Goal: Task Accomplishment & Management: Complete application form

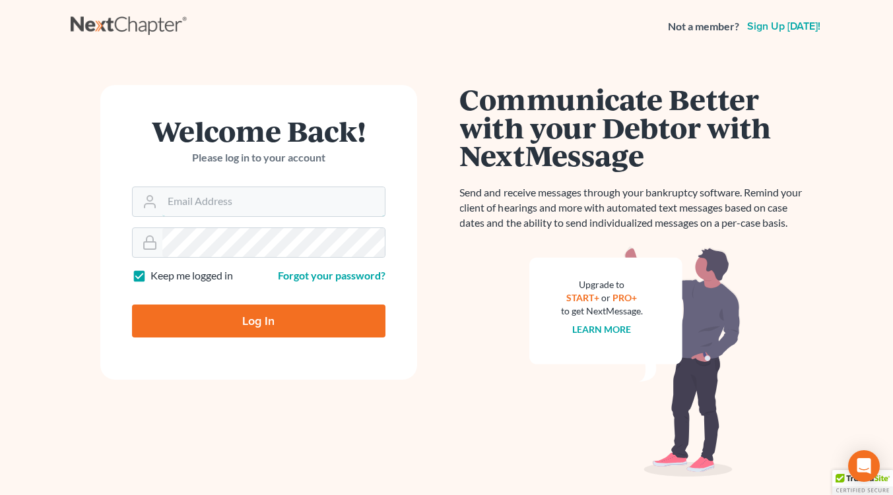
type input "[EMAIL_ADDRESS][DOMAIN_NAME]"
click at [222, 326] on input "Log In" at bounding box center [258, 321] width 253 height 33
type input "Thinking..."
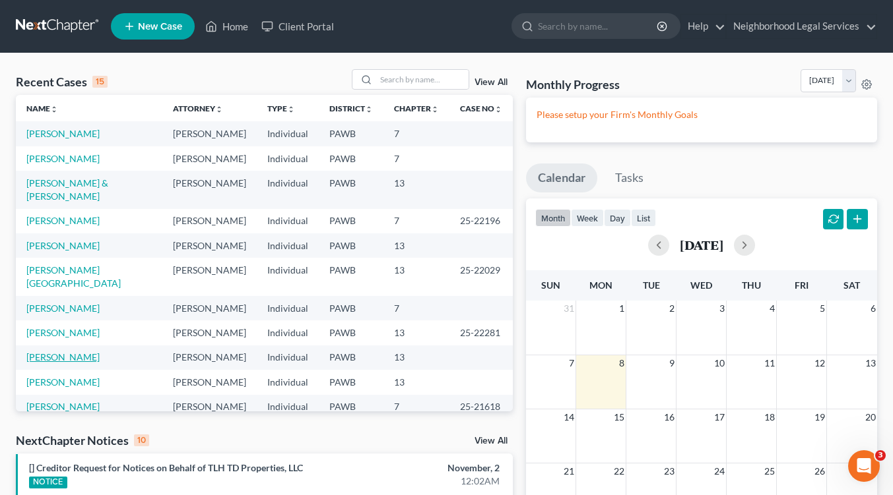
click at [69, 352] on link "[PERSON_NAME]" at bounding box center [62, 357] width 73 height 11
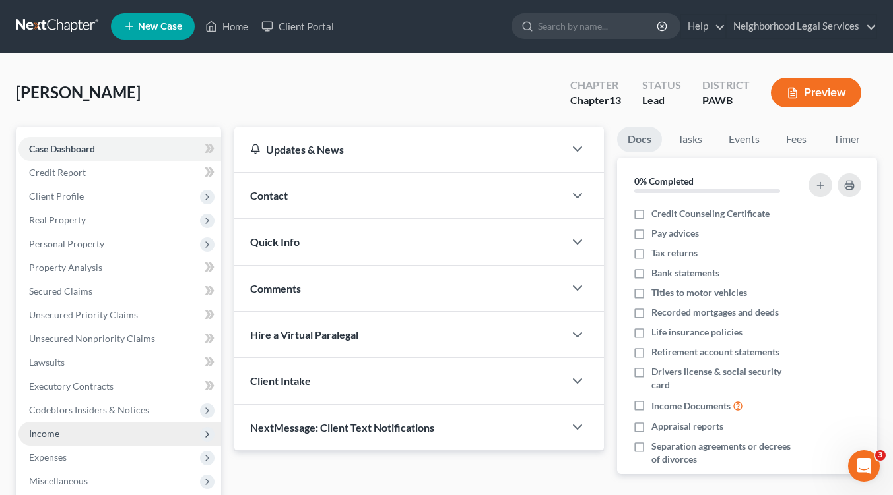
click at [71, 434] on span "Income" at bounding box center [119, 434] width 203 height 24
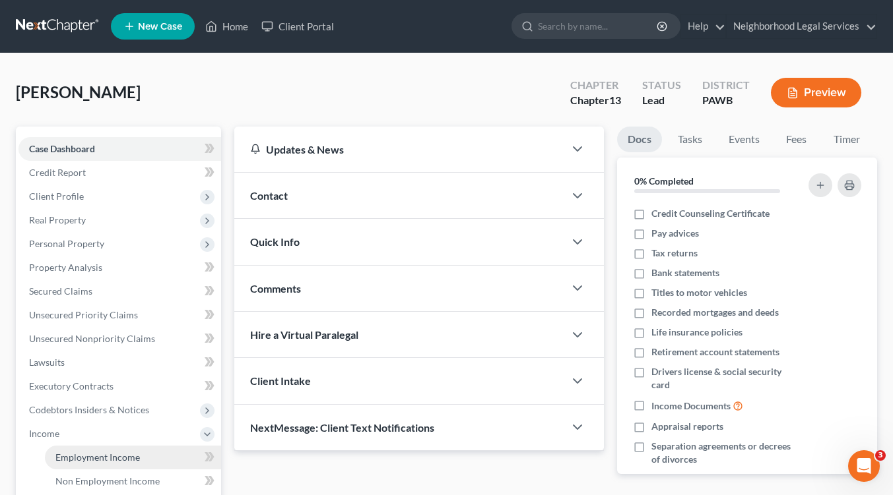
click at [86, 456] on span "Employment Income" at bounding box center [97, 457] width 84 height 11
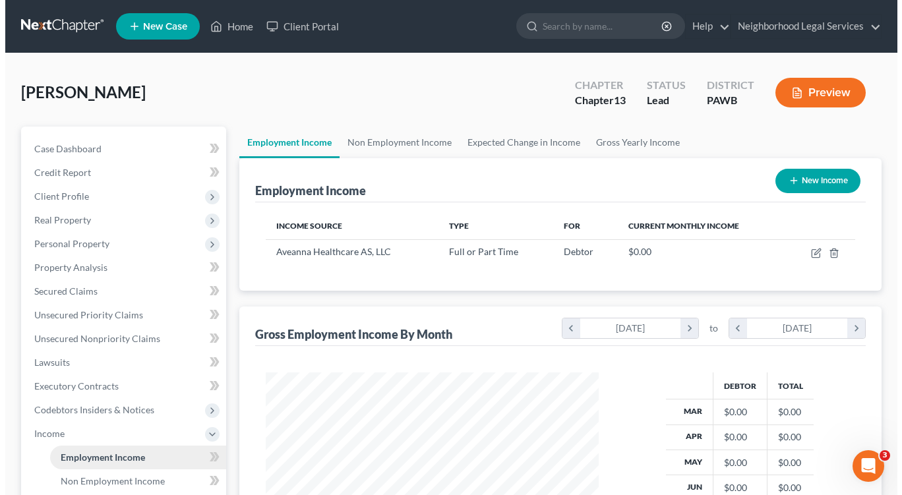
scroll to position [236, 360]
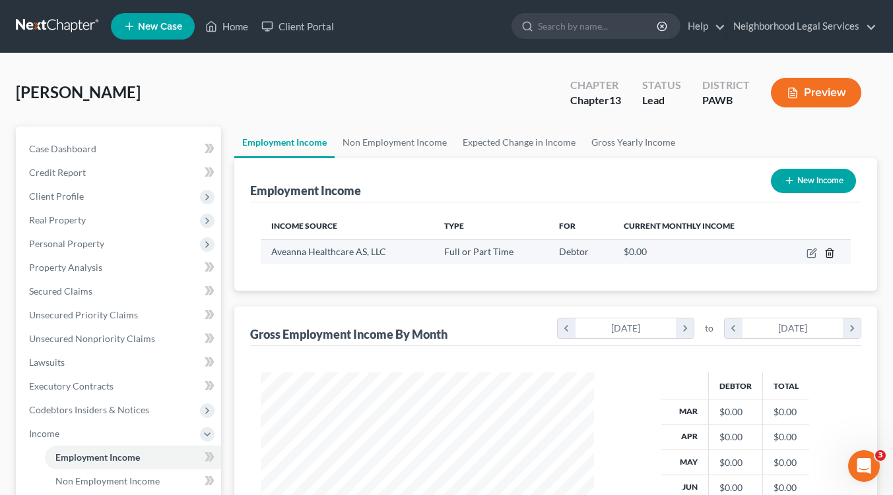
click at [827, 253] on icon "button" at bounding box center [829, 253] width 11 height 11
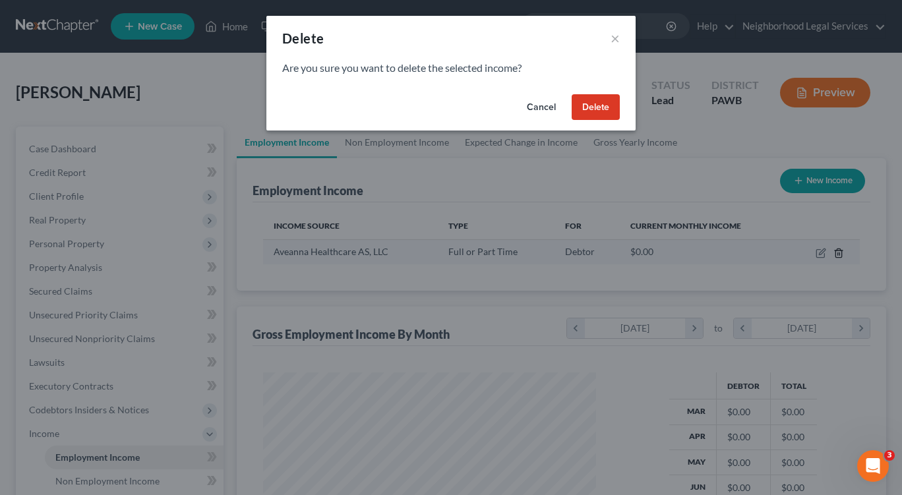
scroll to position [236, 363]
click at [599, 110] on button "Delete" at bounding box center [596, 107] width 48 height 26
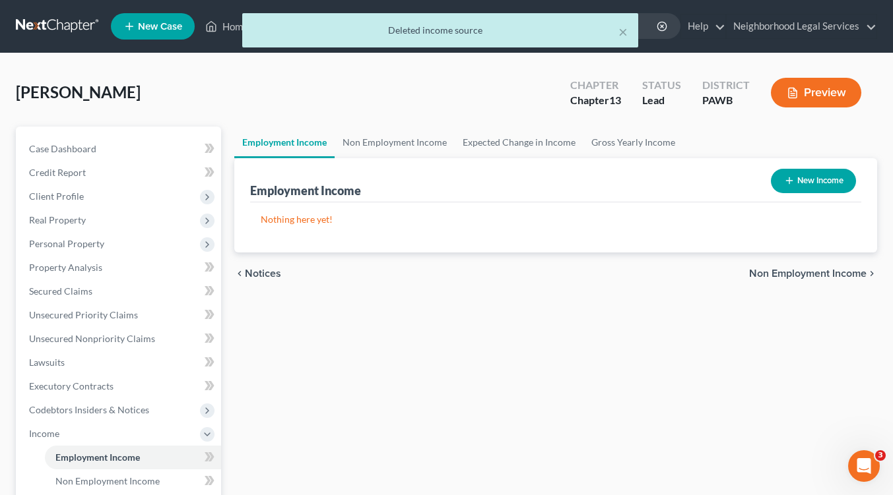
click at [788, 182] on icon "button" at bounding box center [789, 180] width 11 height 11
select select "0"
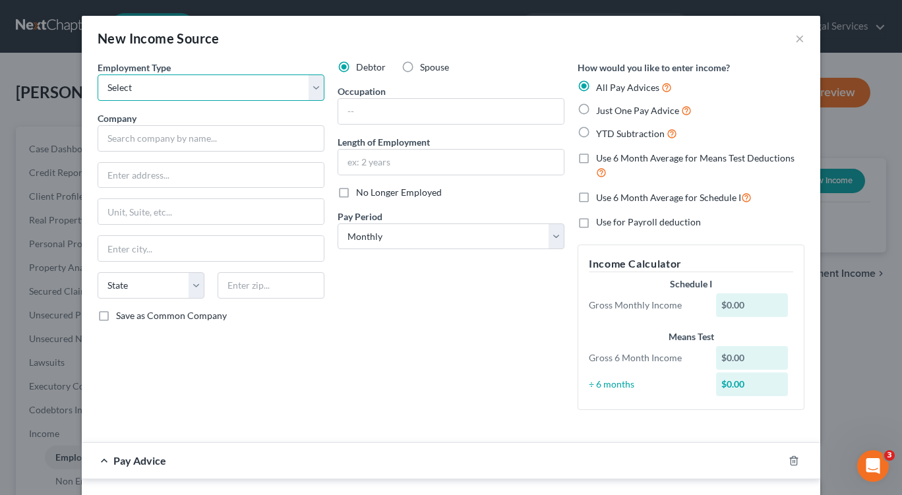
click at [312, 92] on select "Select Full or Part Time Employment Self Employment" at bounding box center [211, 88] width 227 height 26
select select "0"
click at [98, 75] on select "Select Full or Part Time Employment Self Employment" at bounding box center [211, 88] width 227 height 26
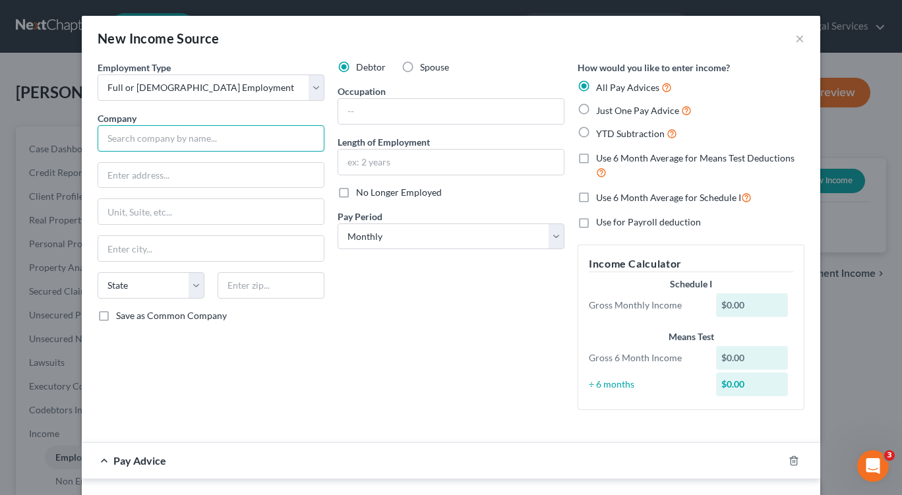
click at [148, 141] on input "text" at bounding box center [211, 138] width 227 height 26
type input "Hope Learning Center LLC"
click at [127, 177] on input "text" at bounding box center [211, 175] width 226 height 25
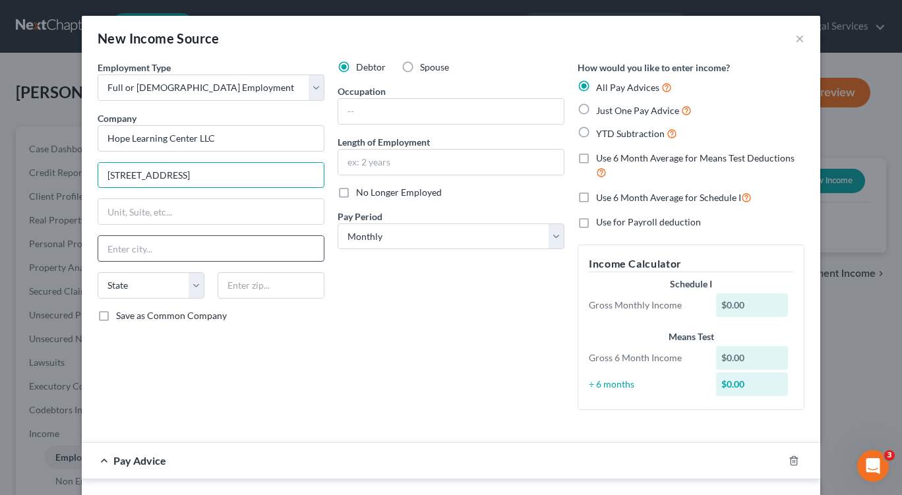
type input "1100 Freeport Road"
click at [124, 249] on input "text" at bounding box center [211, 248] width 226 height 25
type input "Mars"
click at [192, 284] on select "State AL AK AR AZ CA CO CT DE DC FL GA GU HI ID IL IN IA KS KY LA ME MD MA MI M…" at bounding box center [151, 285] width 107 height 26
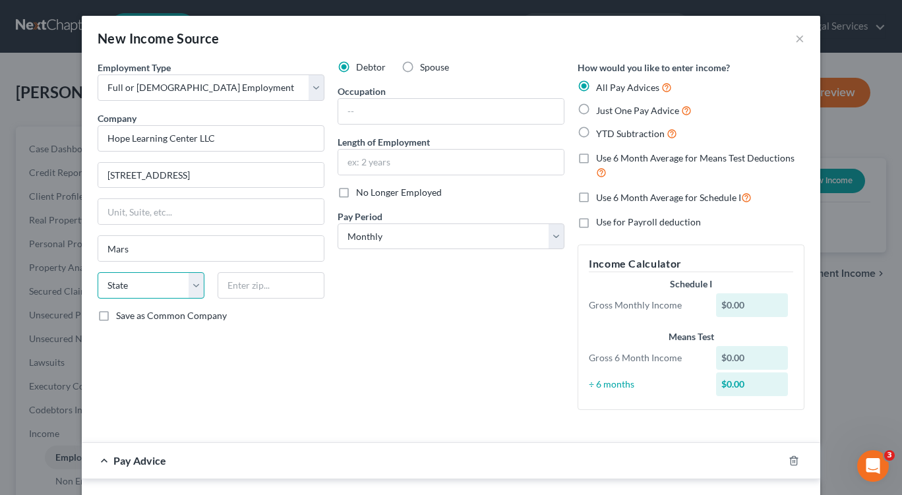
select select "39"
click at [98, 272] on select "State AL AK AR AZ CA CO CT DE DC FL GA GU HI ID IL IN IA KS KY LA ME MD MA MI M…" at bounding box center [151, 285] width 107 height 26
click at [245, 290] on input "text" at bounding box center [271, 285] width 107 height 26
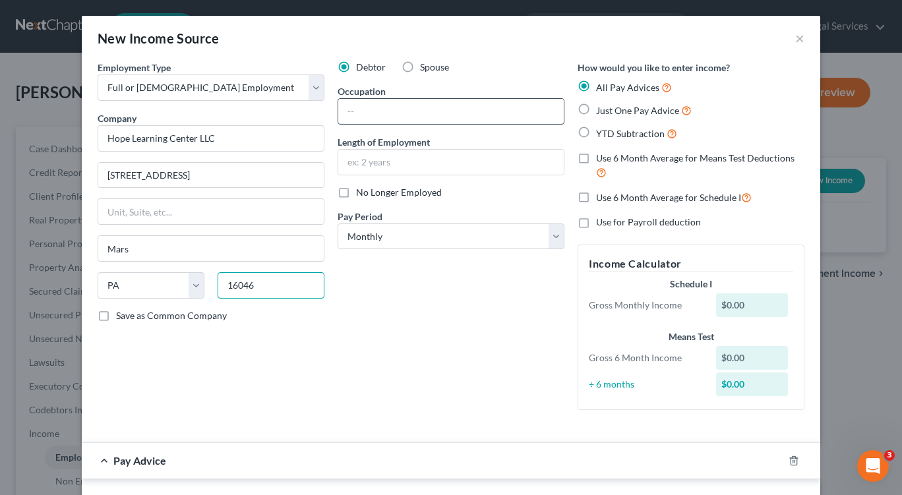
type input "16046"
click at [373, 110] on input "text" at bounding box center [451, 111] width 226 height 25
click at [375, 162] on input "text" at bounding box center [451, 162] width 226 height 25
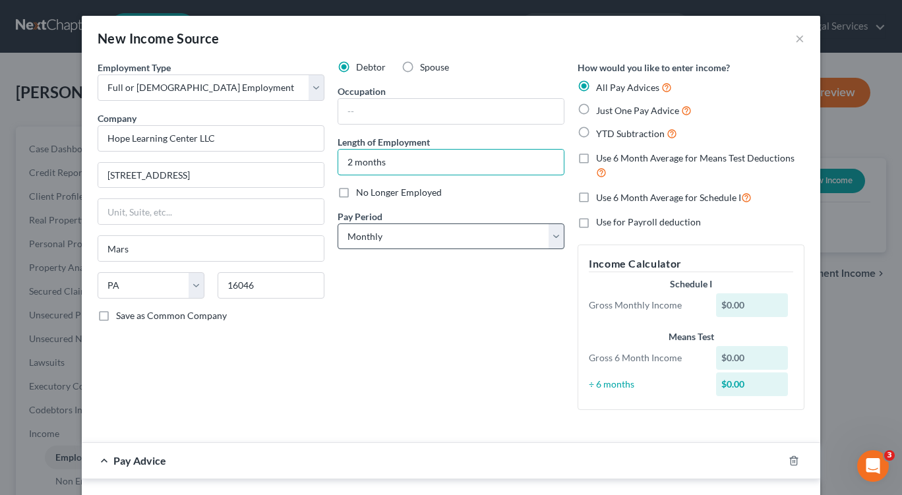
type input "2 months"
click at [553, 238] on select "Select Monthly Twice Monthly Every Other Week Weekly" at bounding box center [451, 237] width 227 height 26
select select "2"
click at [338, 224] on select "Select Monthly Twice Monthly Every Other Week Weekly" at bounding box center [451, 237] width 227 height 26
click at [596, 108] on label "Just One Pay Advice" at bounding box center [644, 110] width 96 height 15
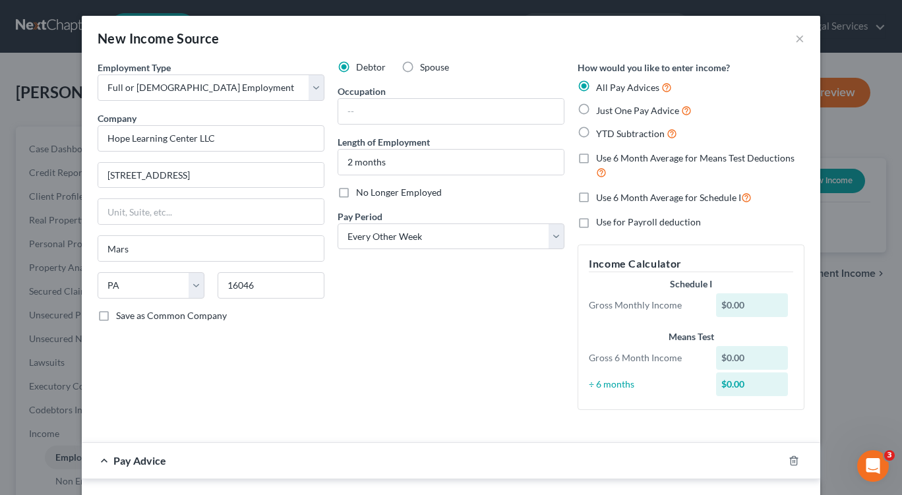
click at [602, 108] on input "Just One Pay Advice" at bounding box center [606, 107] width 9 height 9
radio input "true"
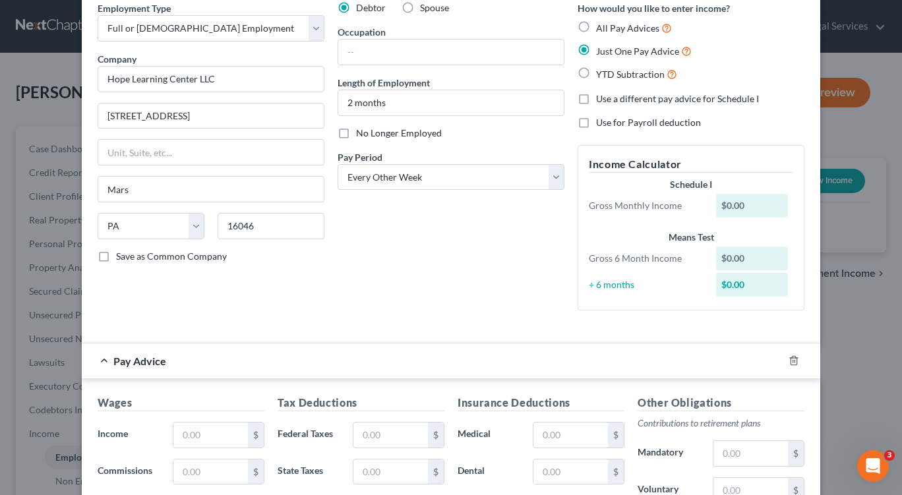
scroll to position [214, 0]
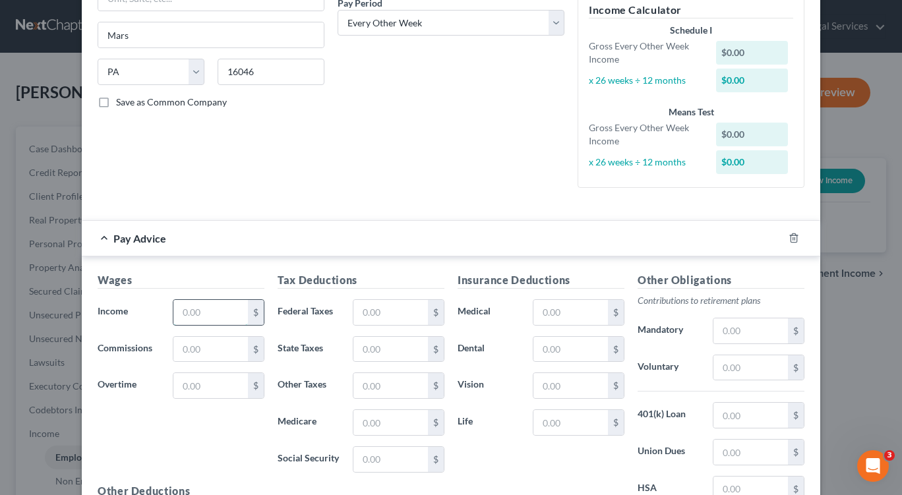
click at [190, 310] on input "text" at bounding box center [210, 312] width 75 height 25
type input "3,100"
click at [186, 384] on input "text" at bounding box center [210, 385] width 75 height 25
type input "30"
click at [361, 311] on input "text" at bounding box center [391, 312] width 75 height 25
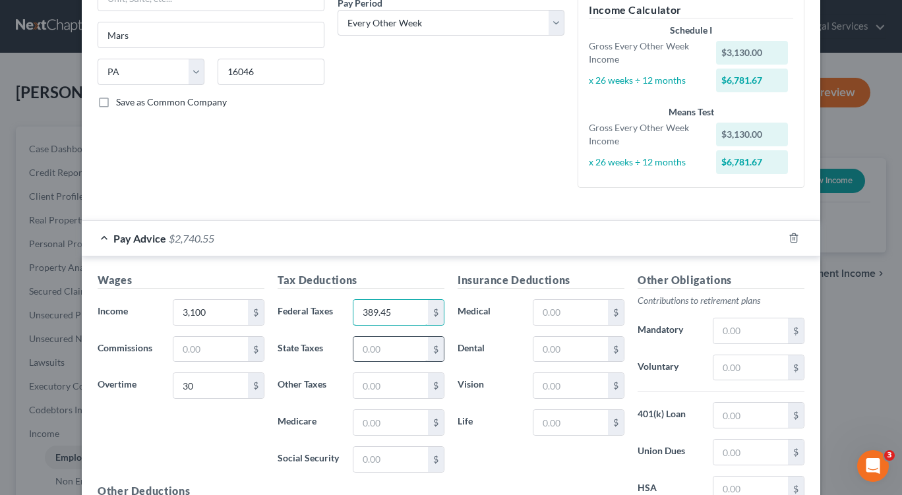
type input "389.45"
click at [367, 351] on input "text" at bounding box center [391, 349] width 75 height 25
type input "95.87"
click at [364, 389] on input "text" at bounding box center [391, 385] width 75 height 25
type input "69"
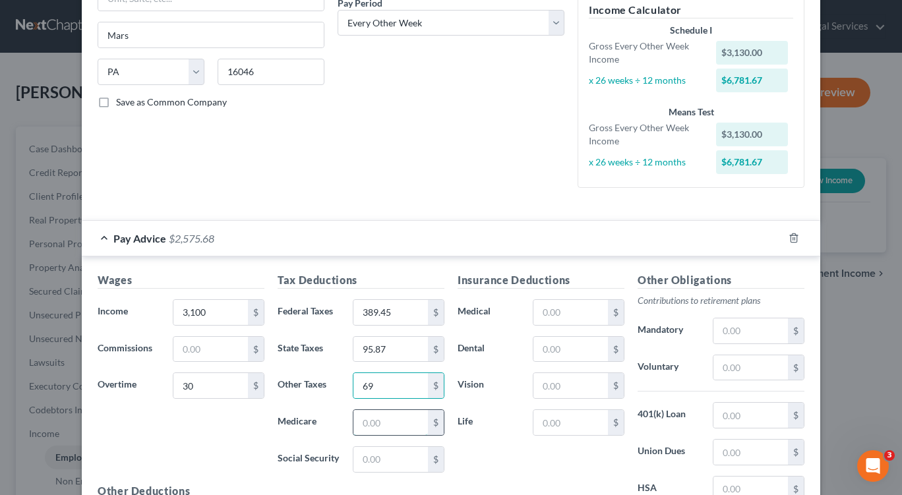
click at [366, 424] on input "text" at bounding box center [391, 422] width 75 height 25
type input "45.28"
click at [373, 386] on input "69" at bounding box center [391, 385] width 75 height 25
type input "69.00"
click at [363, 462] on input "text" at bounding box center [391, 459] width 75 height 25
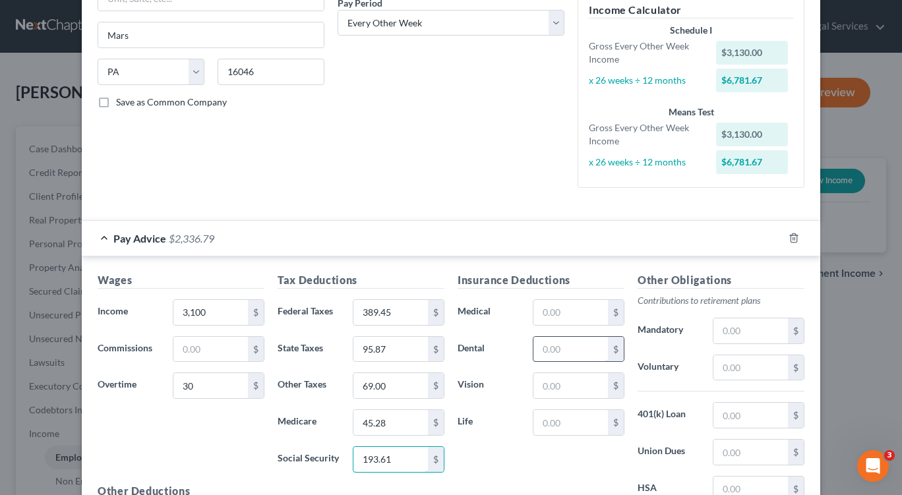
type input "193.61"
click at [536, 350] on input "text" at bounding box center [571, 349] width 75 height 25
type input "17.32"
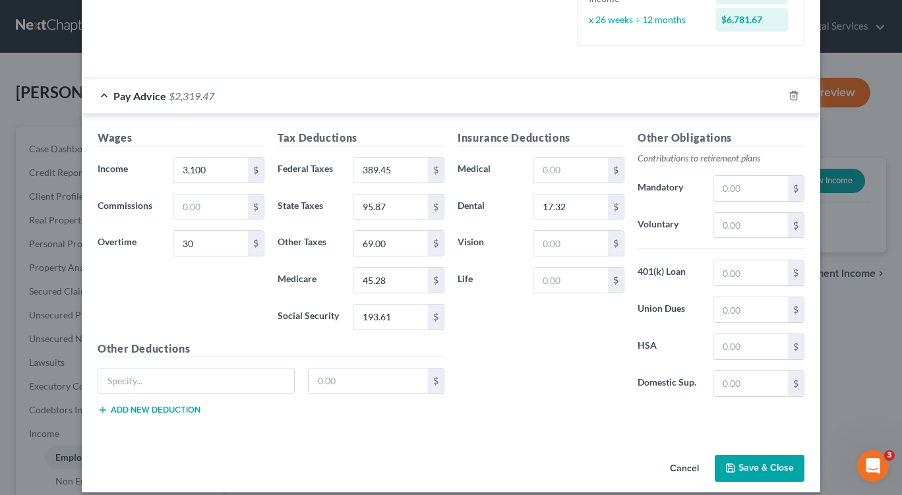
scroll to position [369, 0]
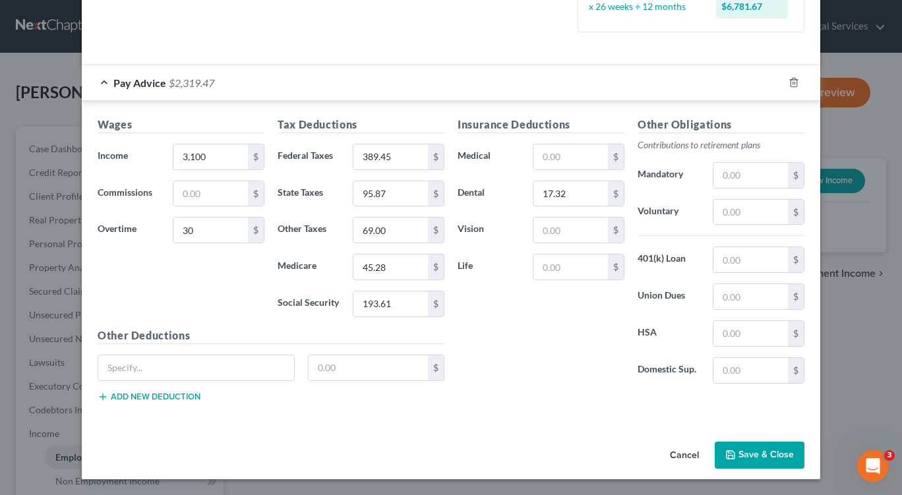
click at [765, 458] on button "Save & Close" at bounding box center [760, 456] width 90 height 28
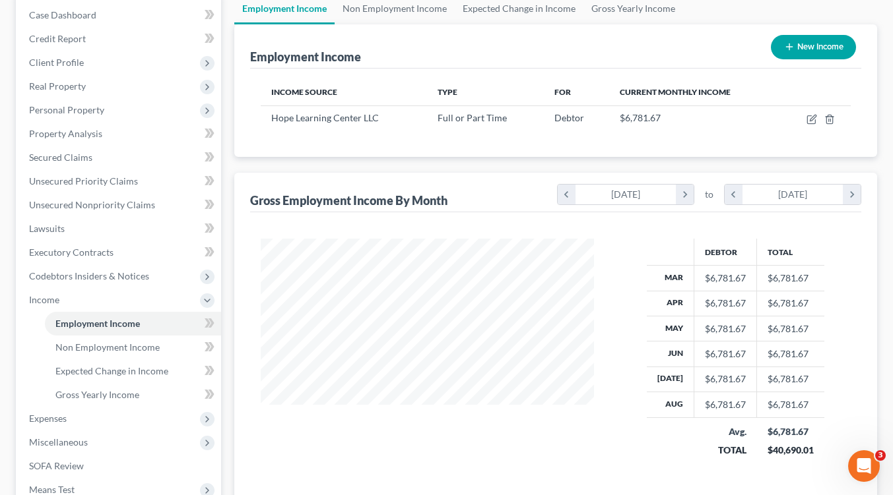
scroll to position [188, 0]
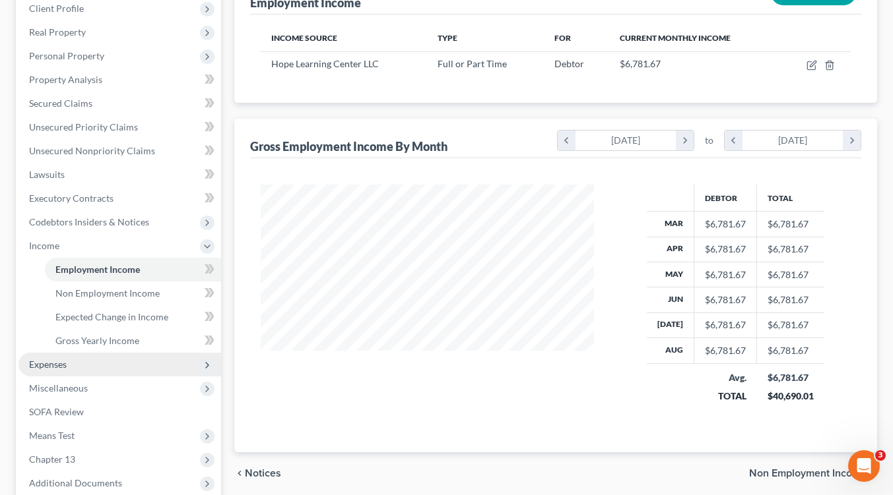
click at [79, 363] on span "Expenses" at bounding box center [119, 365] width 203 height 24
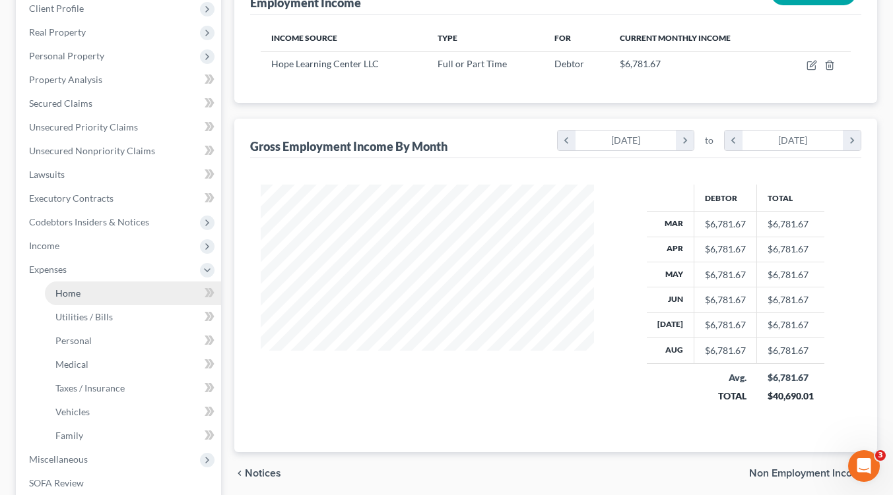
click at [79, 292] on span "Home" at bounding box center [67, 293] width 25 height 11
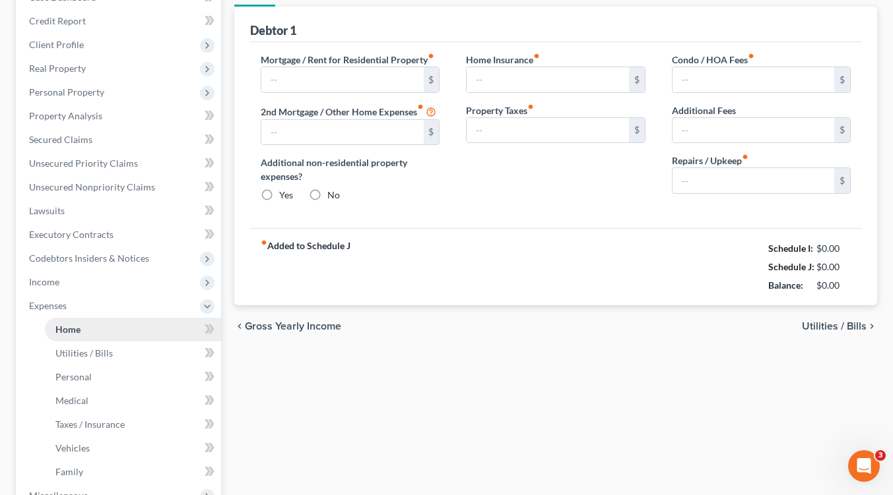
type input "1,069.00"
type input "0.00"
radio input "true"
type input "0.00"
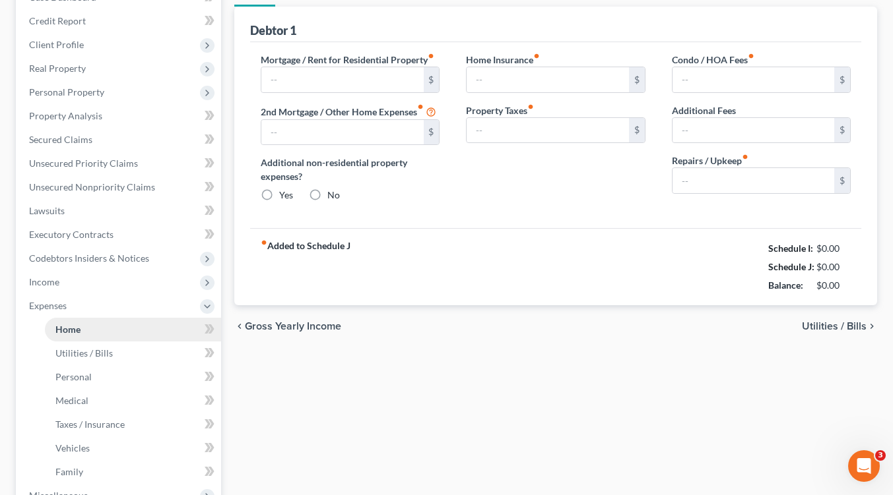
type input "0.00"
type input "100.00"
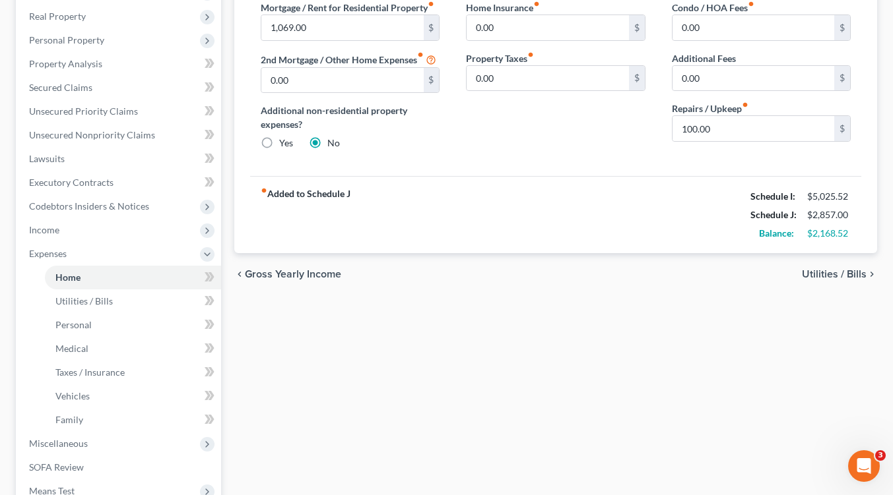
scroll to position [206, 0]
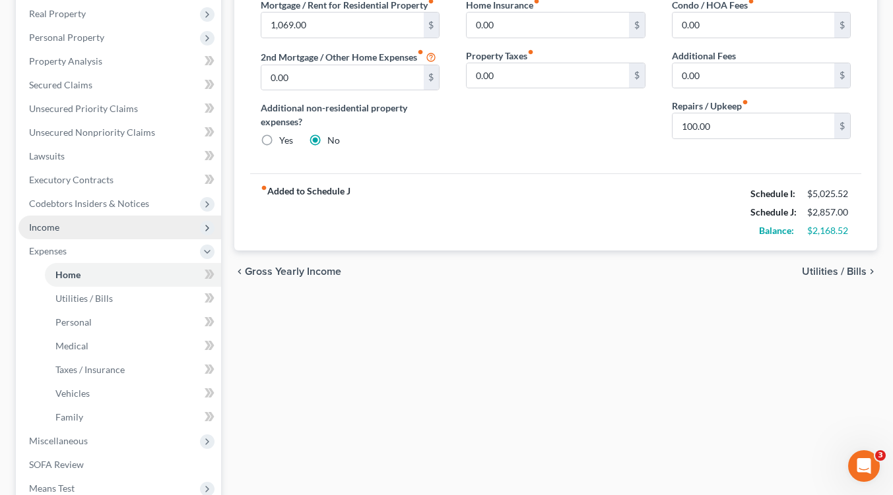
click at [59, 224] on span "Income" at bounding box center [119, 228] width 203 height 24
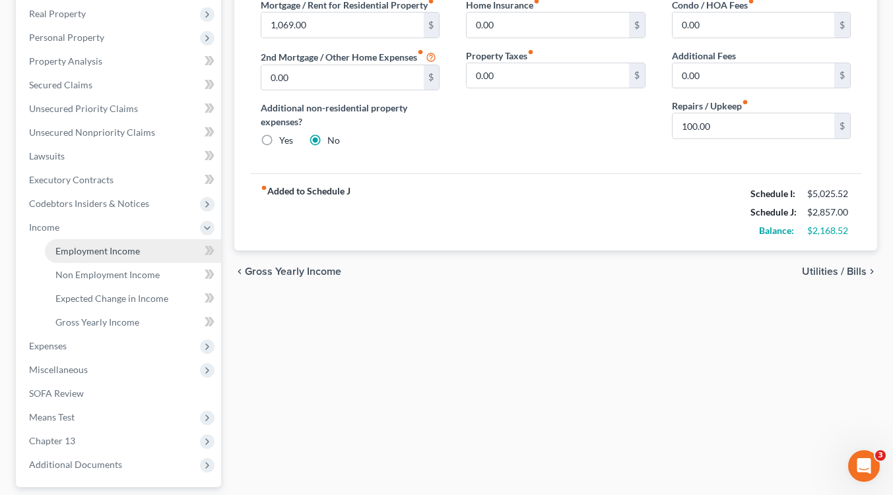
click at [85, 247] on span "Employment Income" at bounding box center [97, 250] width 84 height 11
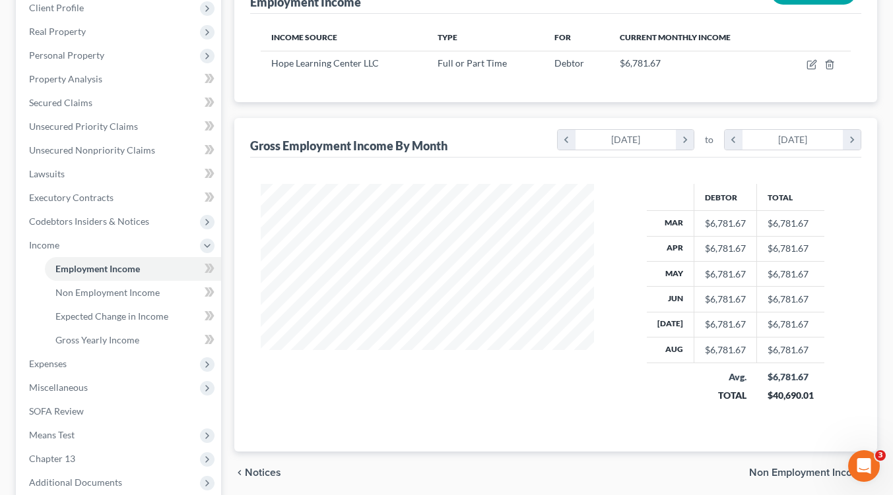
scroll to position [189, 0]
click at [73, 360] on span "Expenses" at bounding box center [119, 364] width 203 height 24
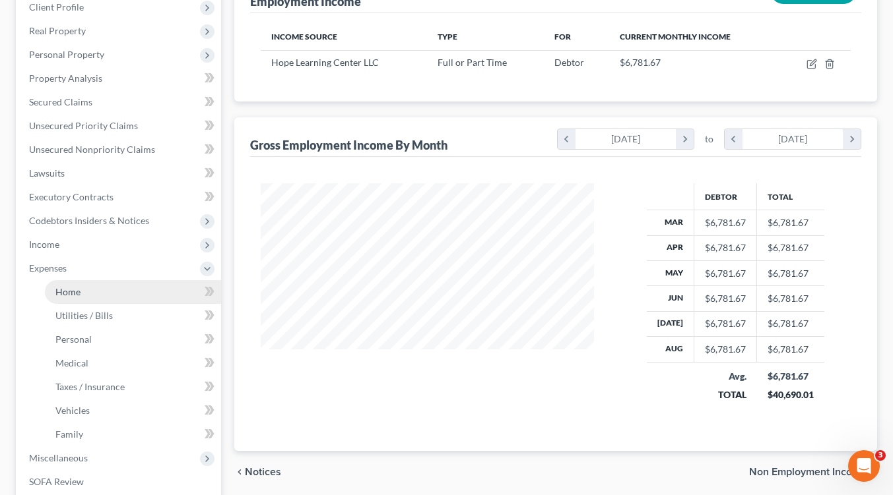
click at [64, 297] on link "Home" at bounding box center [133, 292] width 176 height 24
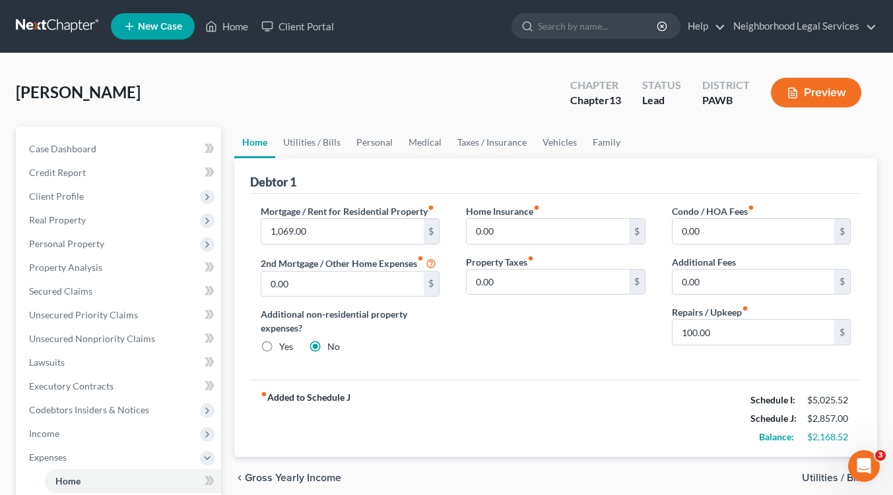
click at [821, 477] on span "Utilities / Bills" at bounding box center [834, 478] width 65 height 11
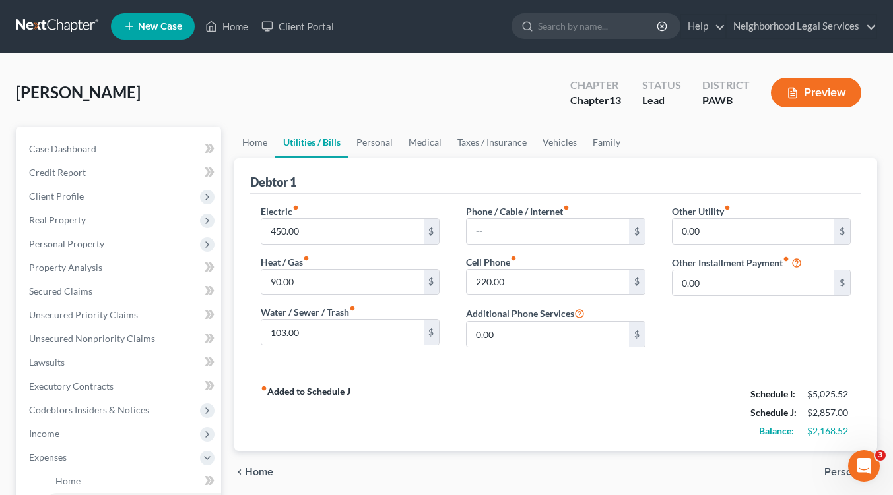
click at [257, 470] on span "Home" at bounding box center [259, 472] width 28 height 11
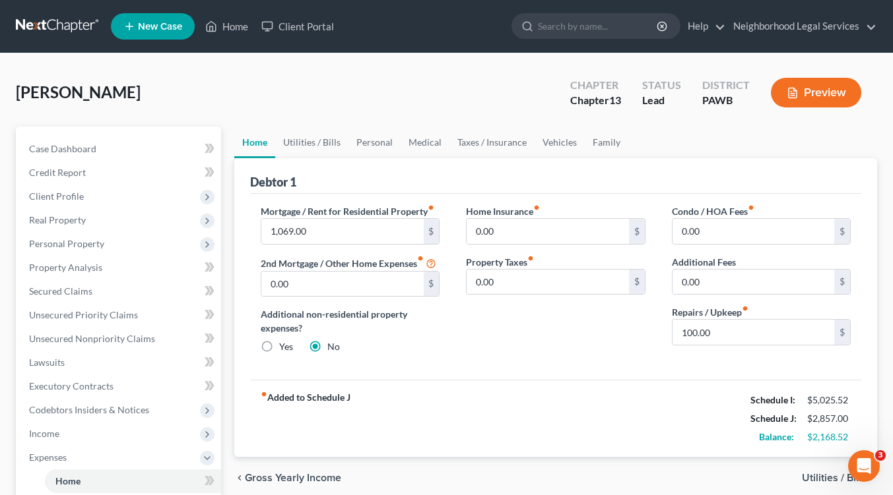
click at [833, 476] on span "Utilities / Bills" at bounding box center [834, 478] width 65 height 11
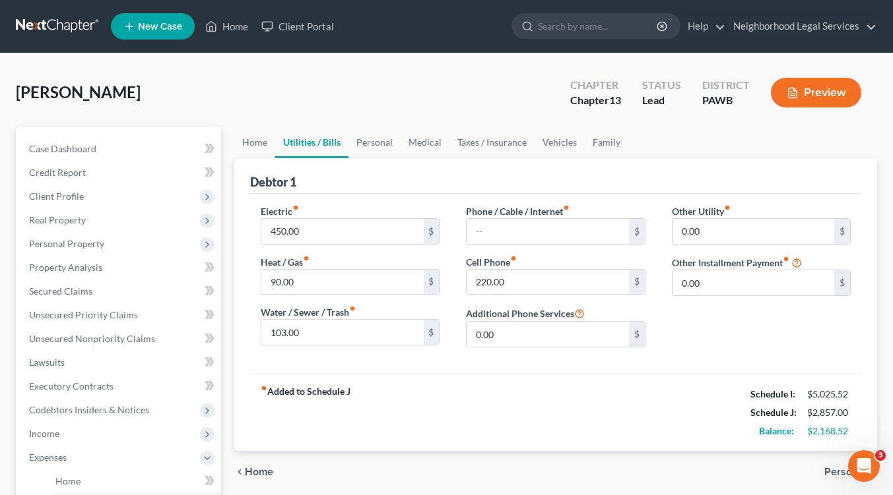
click at [834, 472] on span "Personal" at bounding box center [845, 472] width 42 height 11
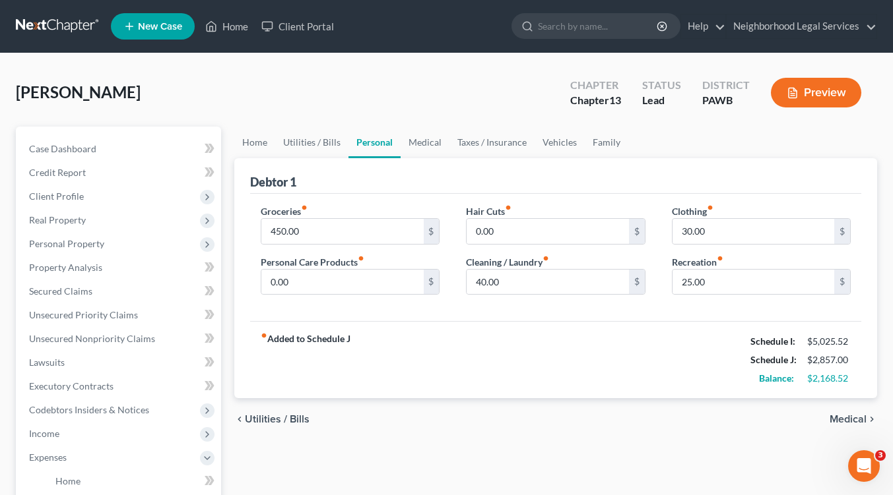
click at [843, 420] on span "Medical" at bounding box center [847, 419] width 37 height 11
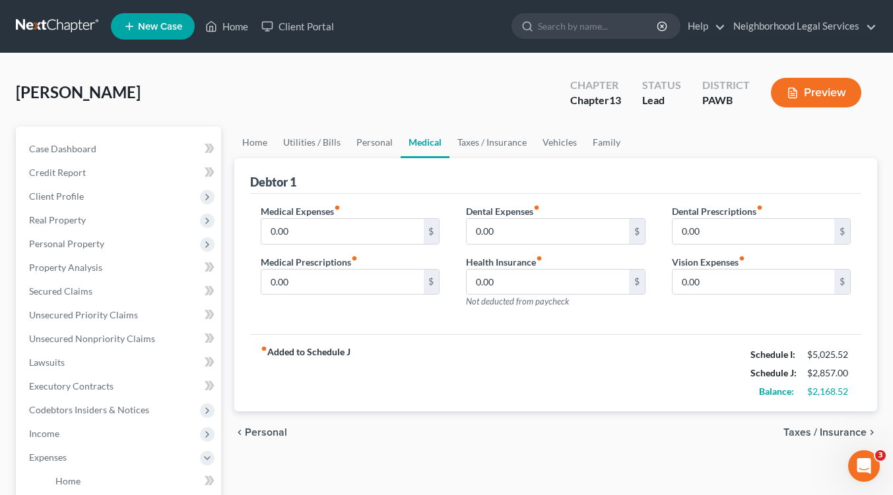
click at [838, 431] on span "Taxes / Insurance" at bounding box center [824, 432] width 83 height 11
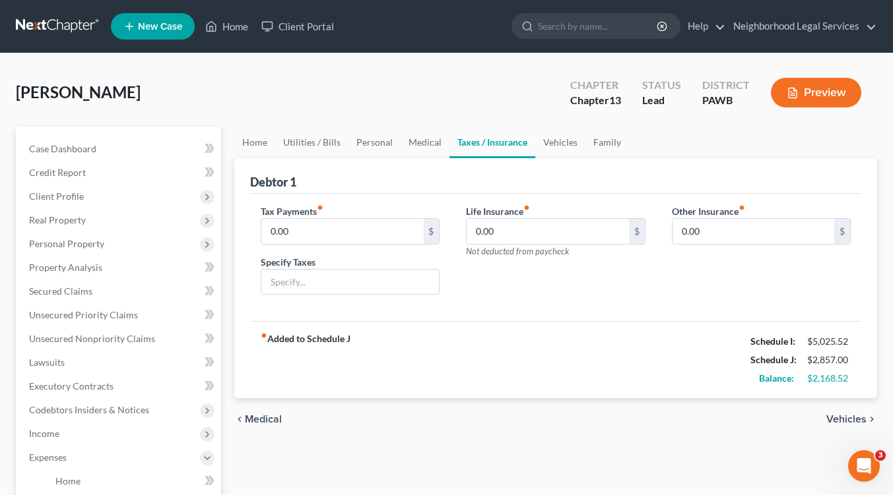
click at [846, 419] on span "Vehicles" at bounding box center [846, 419] width 40 height 11
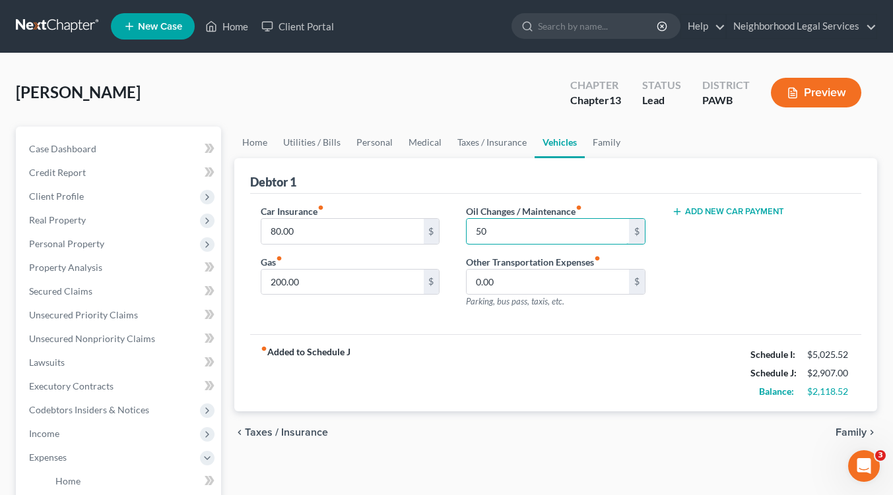
type input "50"
click at [849, 432] on span "Family" at bounding box center [850, 432] width 31 height 11
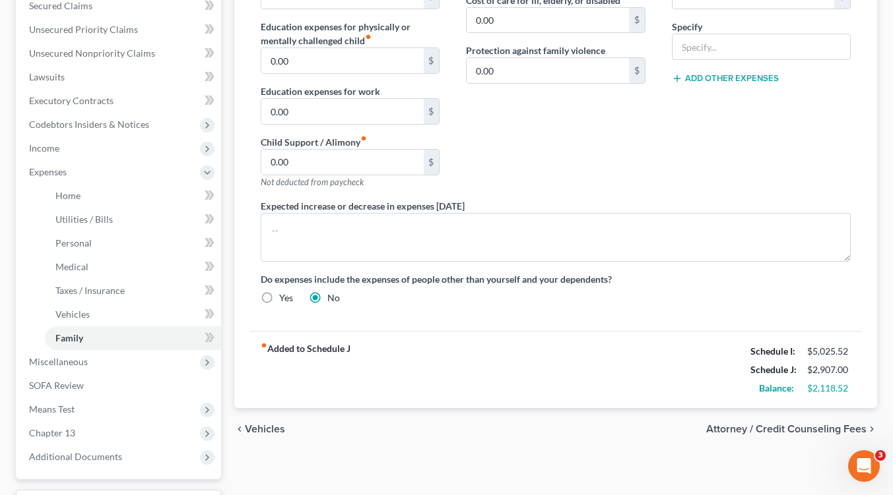
scroll to position [327, 0]
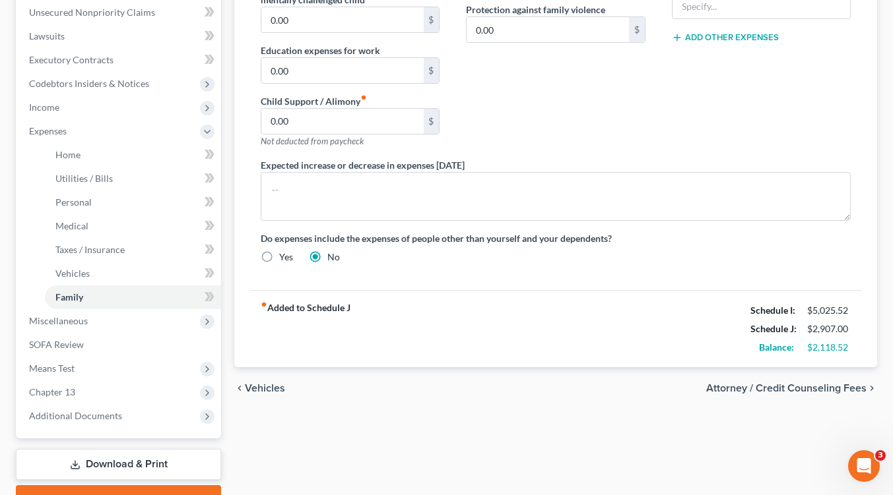
click at [267, 387] on span "Vehicles" at bounding box center [265, 388] width 40 height 11
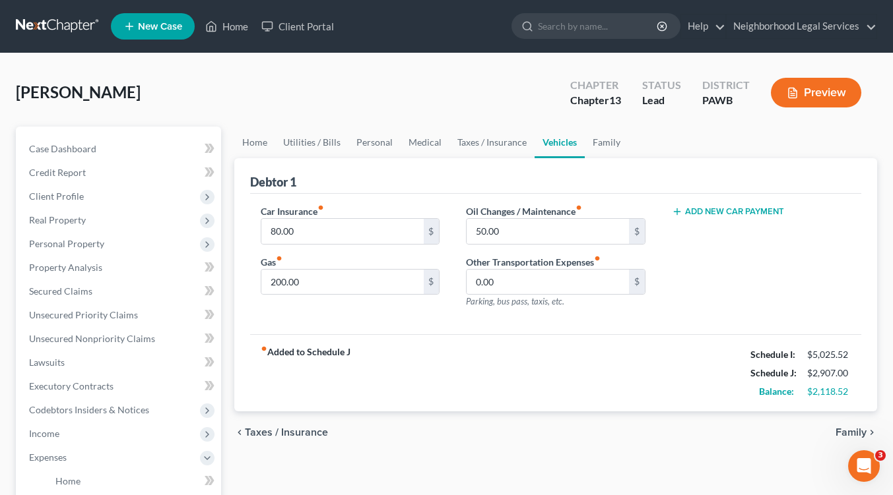
click at [278, 432] on span "Taxes / Insurance" at bounding box center [286, 432] width 83 height 11
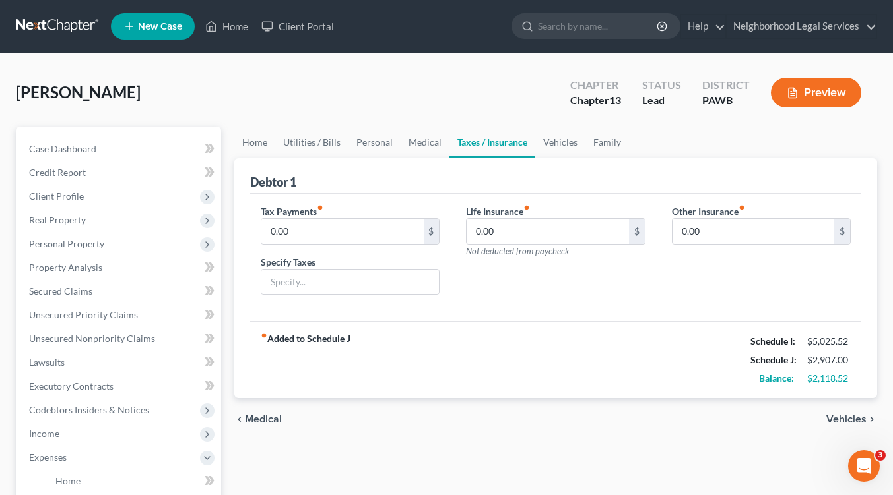
click at [260, 420] on span "Medical" at bounding box center [263, 419] width 37 height 11
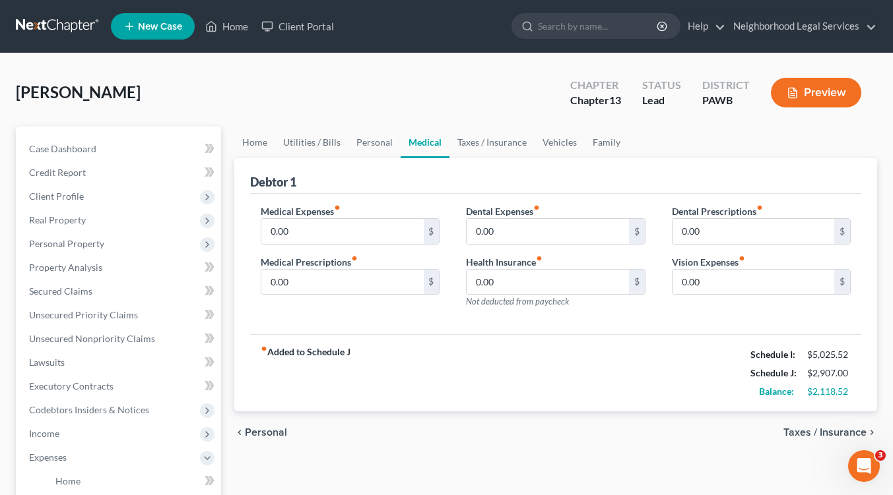
click at [259, 432] on span "Personal" at bounding box center [266, 432] width 42 height 11
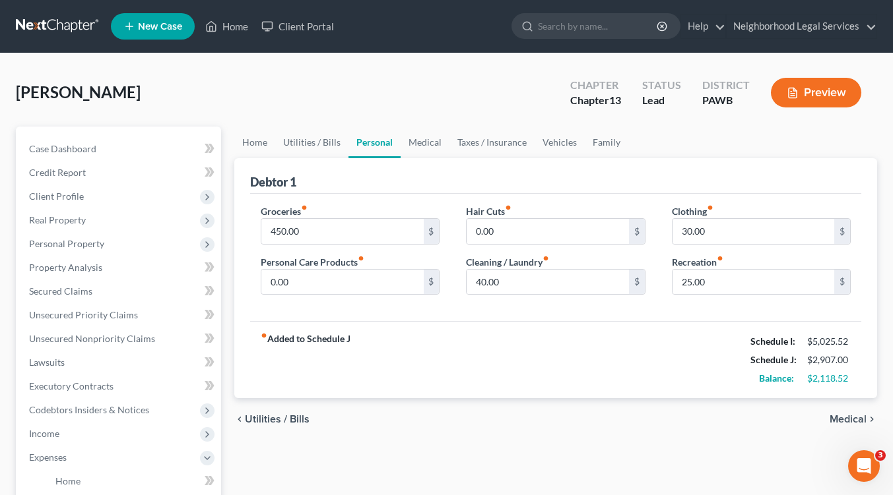
click at [261, 422] on span "Utilities / Bills" at bounding box center [277, 419] width 65 height 11
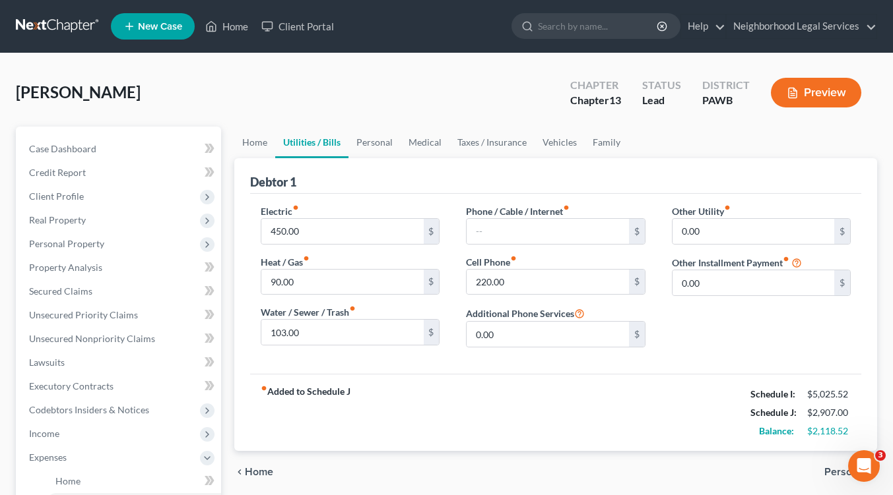
click at [255, 468] on span "Home" at bounding box center [259, 472] width 28 height 11
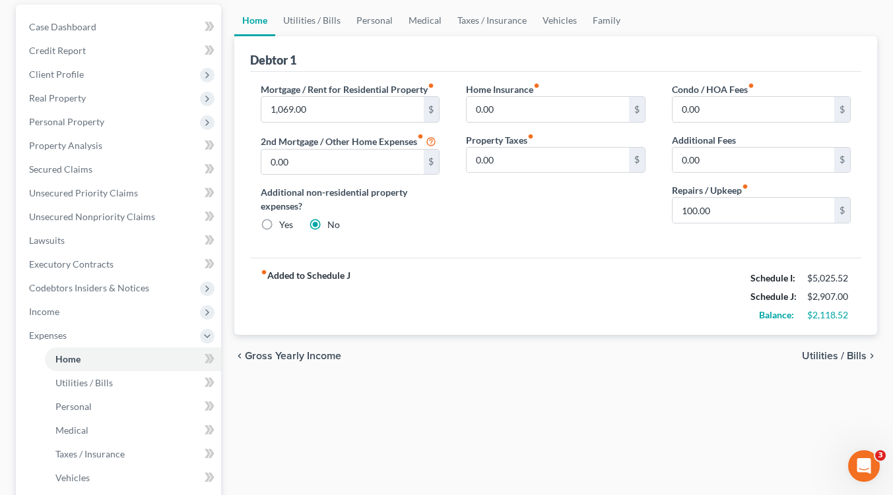
scroll to position [134, 0]
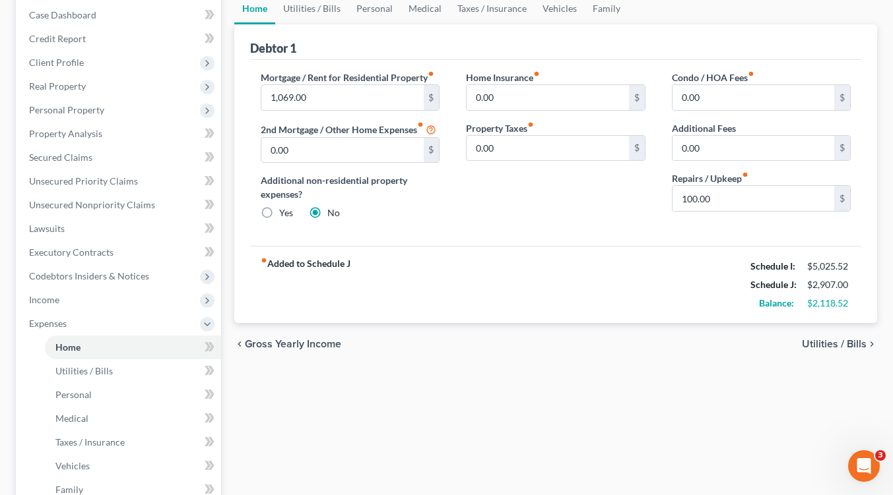
click at [830, 342] on span "Utilities / Bills" at bounding box center [834, 344] width 65 height 11
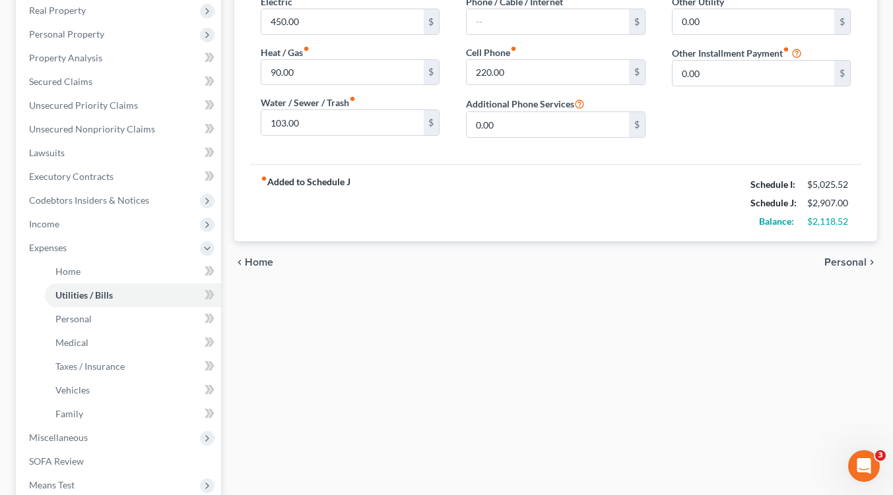
scroll to position [212, 0]
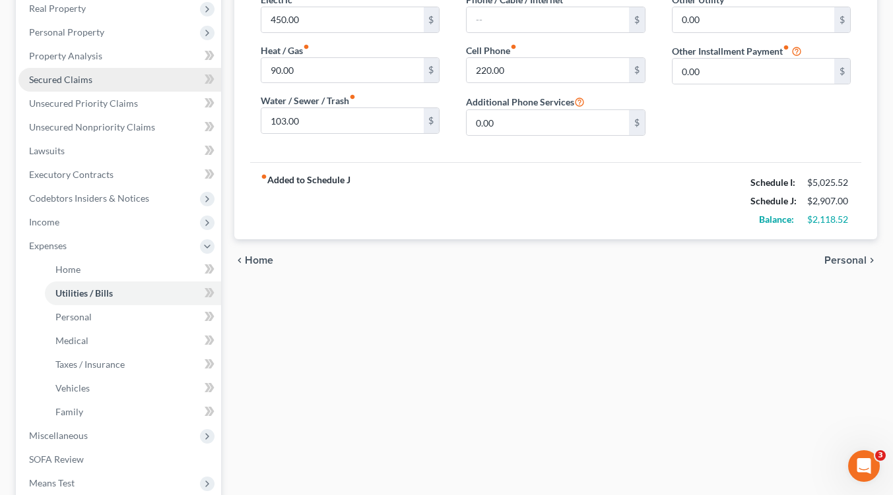
click at [119, 78] on link "Secured Claims" at bounding box center [119, 80] width 203 height 24
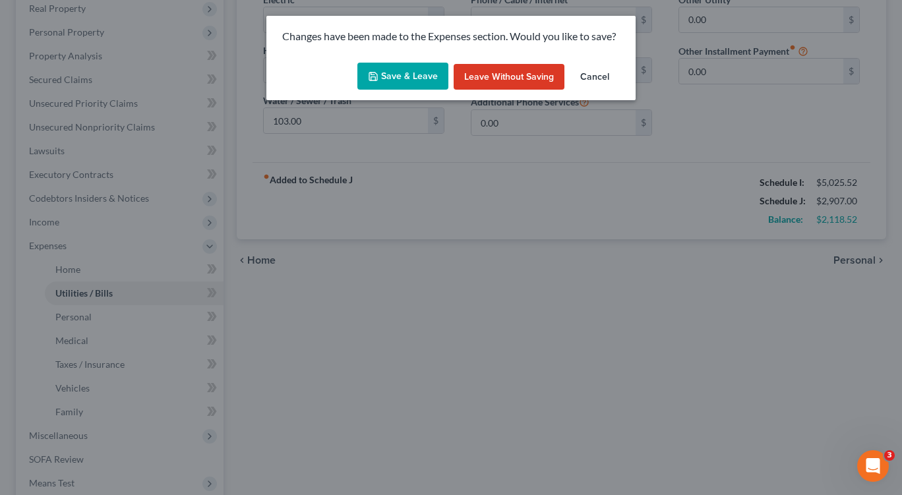
click at [415, 80] on button "Save & Leave" at bounding box center [403, 77] width 91 height 28
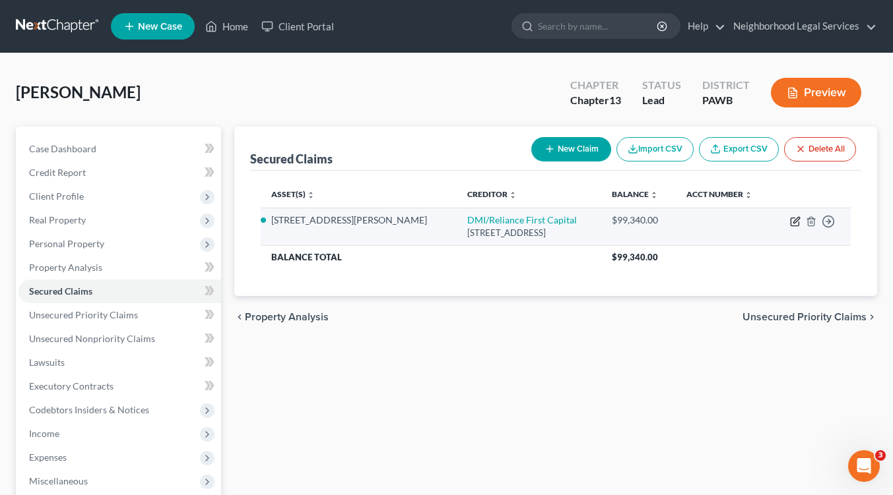
click at [793, 222] on icon "button" at bounding box center [795, 221] width 11 height 11
select select "14"
select select "2"
select select "0"
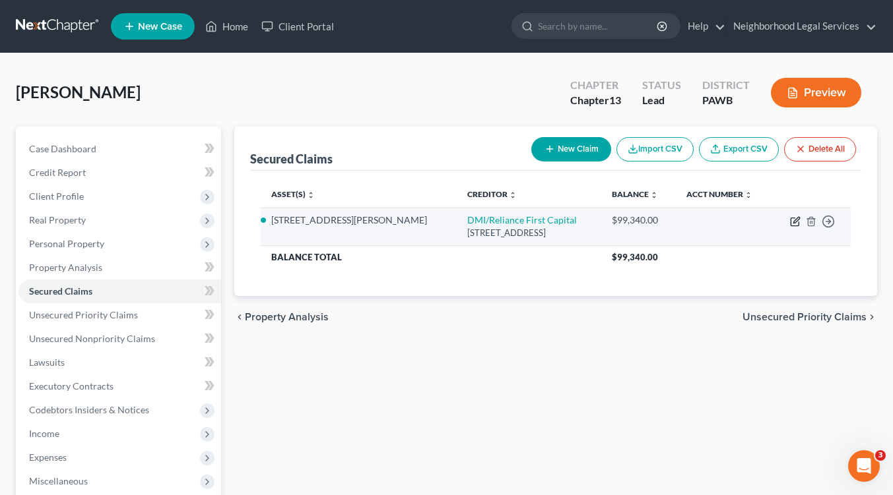
select select "0"
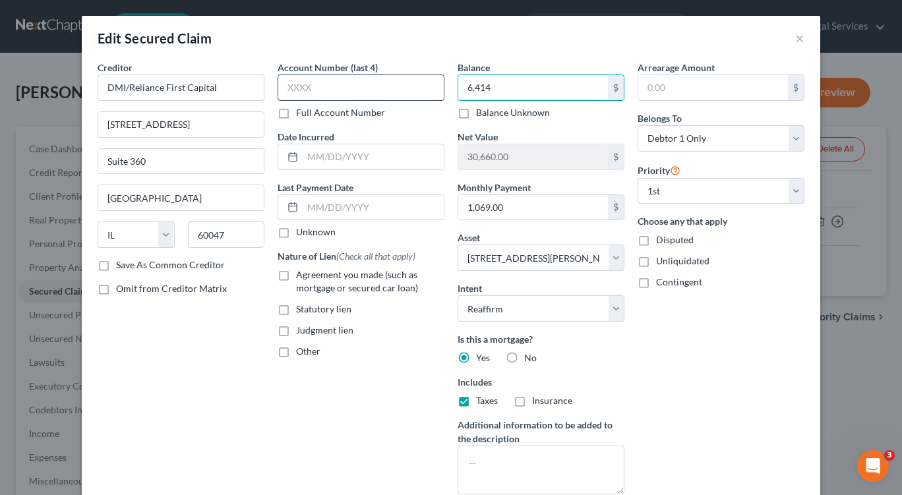
drag, startPoint x: 501, startPoint y: 89, endPoint x: 435, endPoint y: 88, distance: 66.6
click at [435, 88] on div "Creditor * DMI/Reliance First Capital 1 Corporate Drive Suite 360 Lake Zurich S…" at bounding box center [451, 283] width 720 height 445
type input "6,414"
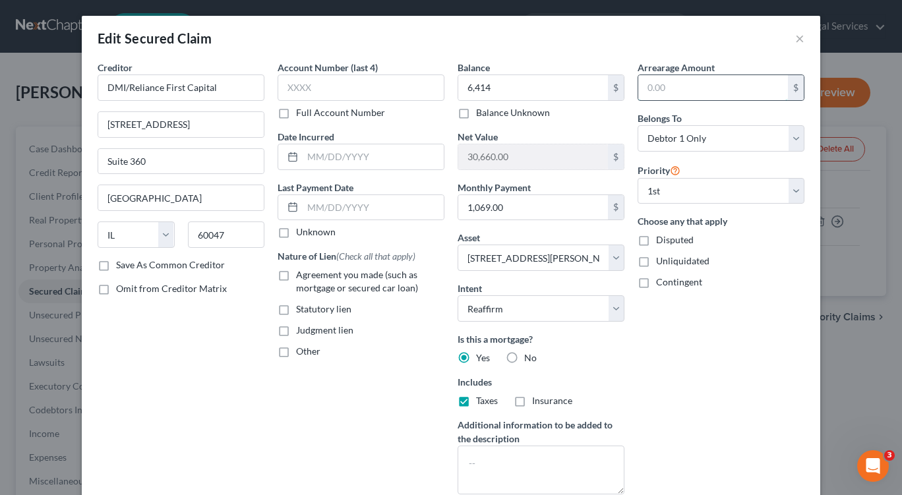
click at [653, 88] on input "text" at bounding box center [714, 87] width 150 height 25
type input "6,414"
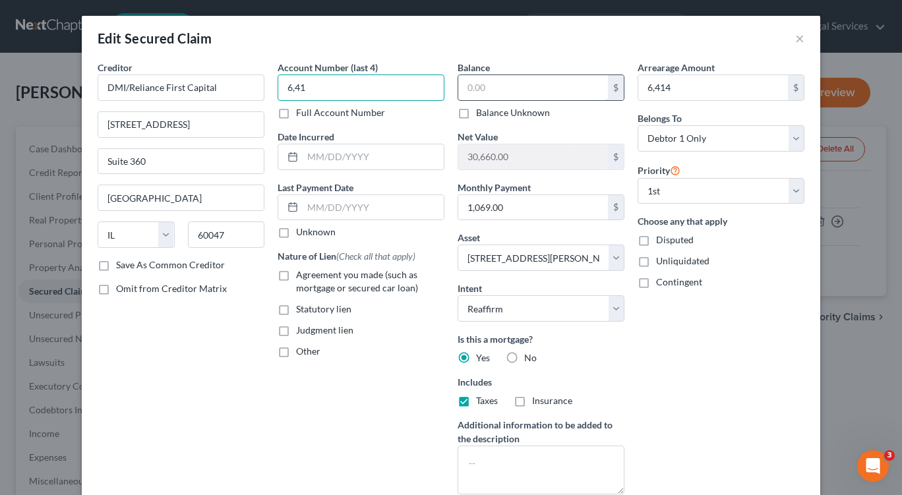
type input "6,41"
drag, startPoint x: 499, startPoint y: 84, endPoint x: 486, endPoint y: 86, distance: 13.3
click at [486, 86] on input "text" at bounding box center [533, 87] width 150 height 25
drag, startPoint x: 493, startPoint y: 86, endPoint x: 480, endPoint y: 86, distance: 13.9
click at [480, 86] on input "text" at bounding box center [533, 87] width 150 height 25
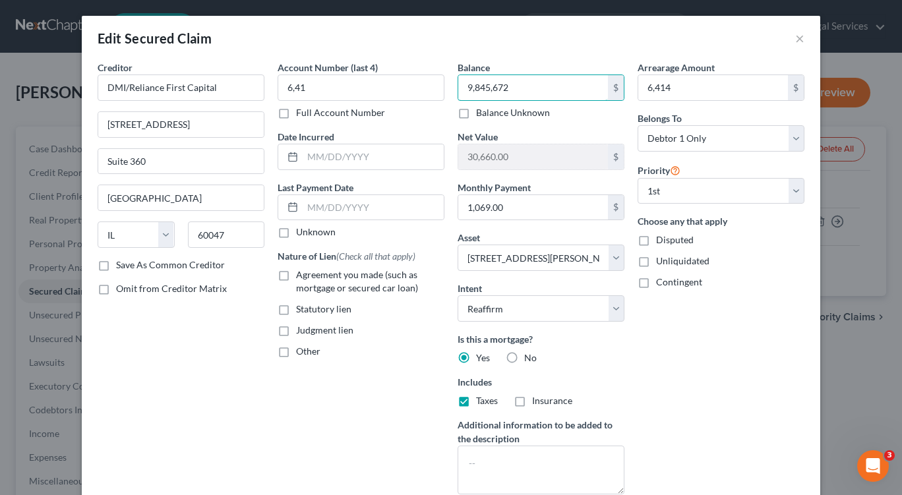
drag, startPoint x: 507, startPoint y: 88, endPoint x: 449, endPoint y: 85, distance: 58.8
click at [451, 85] on div "Balance 9,845,672.00 $ Balance Unknown Balance Undetermined 9,845,672 $ Balance…" at bounding box center [541, 283] width 180 height 445
type input "98,456.72"
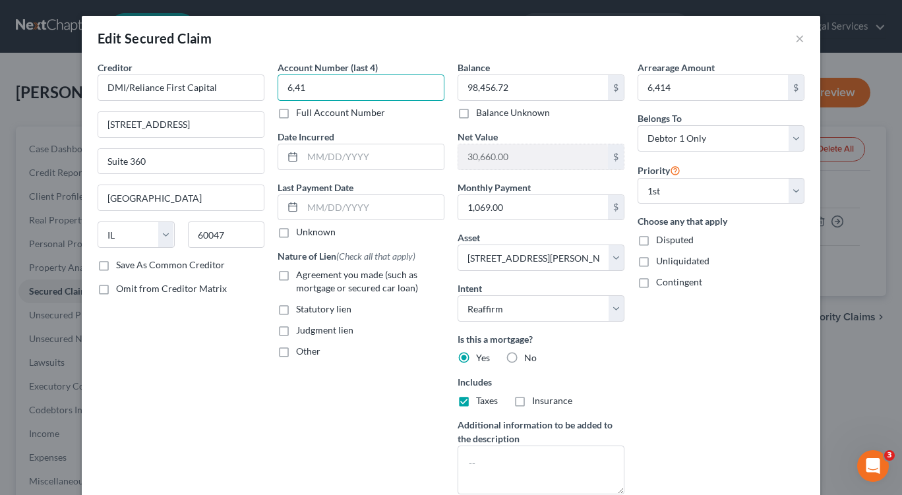
drag, startPoint x: 307, startPoint y: 88, endPoint x: 266, endPoint y: 86, distance: 41.6
click at [266, 86] on div "Creditor * DMI/Reliance First Capital 1 Corporate Drive Suite 360 Lake Zurich S…" at bounding box center [451, 283] width 720 height 445
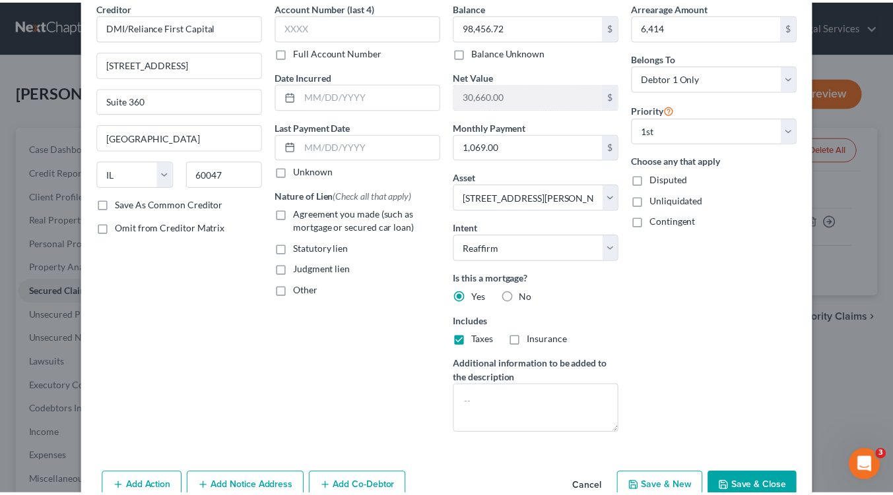
scroll to position [103, 0]
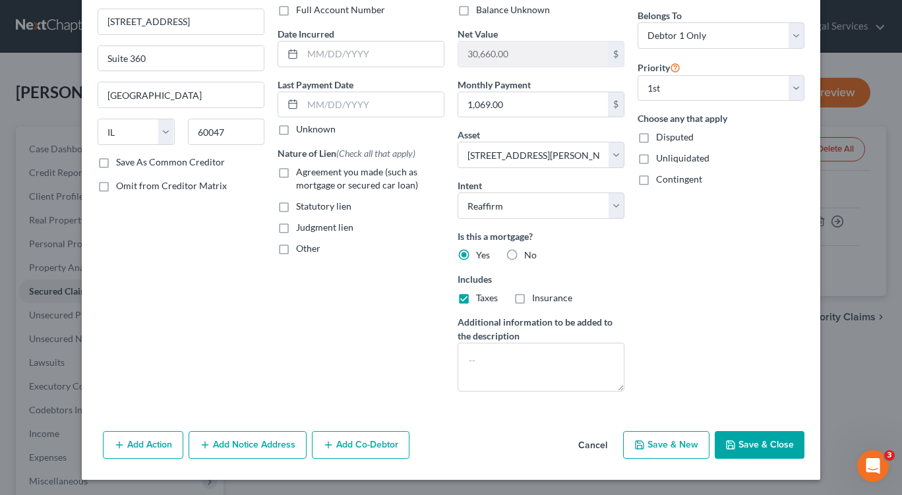
drag, startPoint x: 900, startPoint y: 367, endPoint x: 22, endPoint y: 5, distance: 950.4
click at [532, 298] on label "Insurance" at bounding box center [552, 298] width 40 height 13
click at [538, 298] on input "Insurance" at bounding box center [542, 296] width 9 height 9
checkbox input "true"
click at [751, 447] on button "Save & Close" at bounding box center [760, 445] width 90 height 28
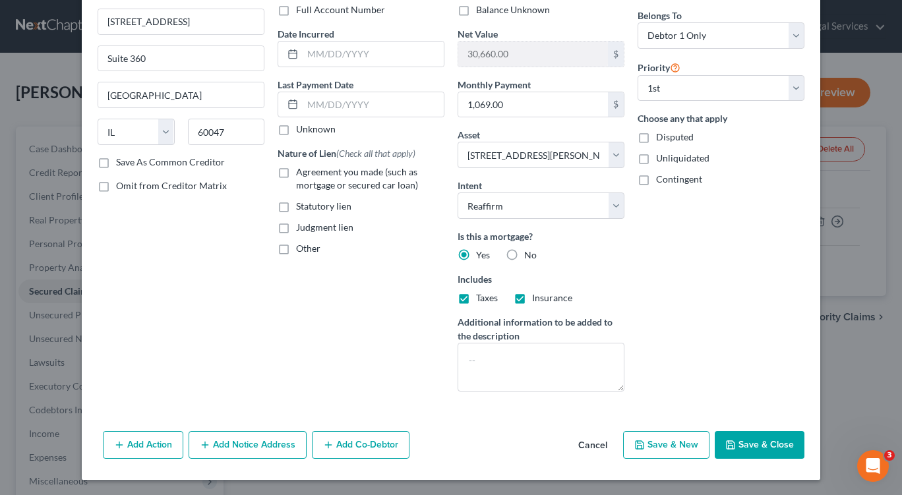
select select
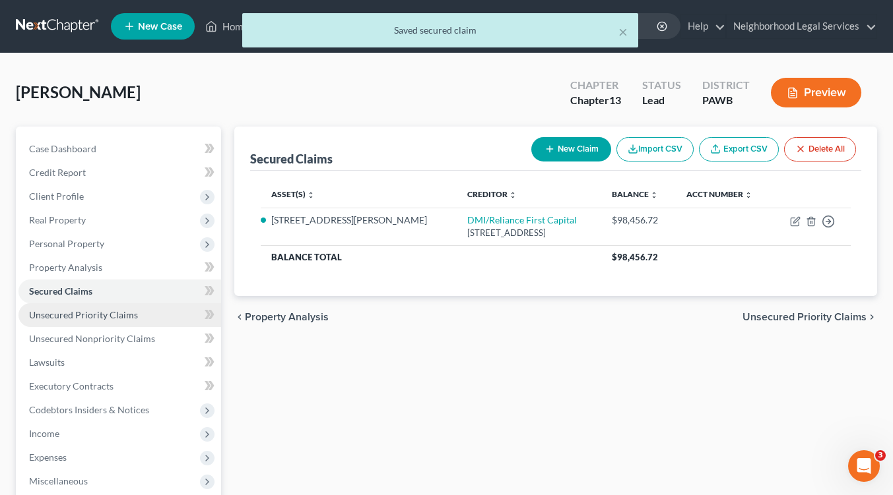
click at [148, 313] on link "Unsecured Priority Claims" at bounding box center [119, 315] width 203 height 24
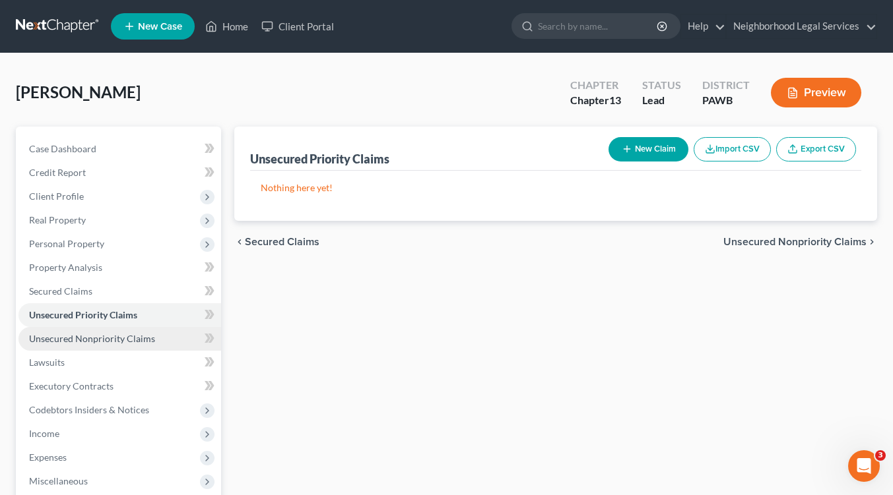
click at [146, 339] on span "Unsecured Nonpriority Claims" at bounding box center [92, 338] width 126 height 11
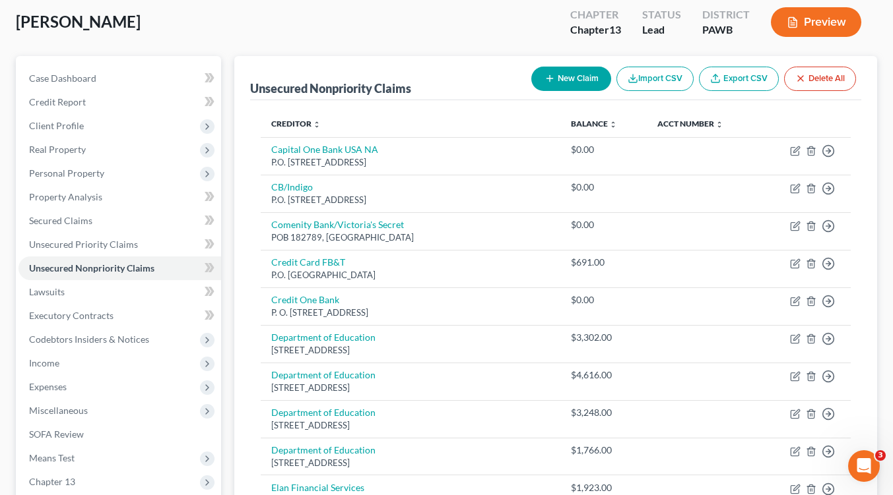
scroll to position [155, 0]
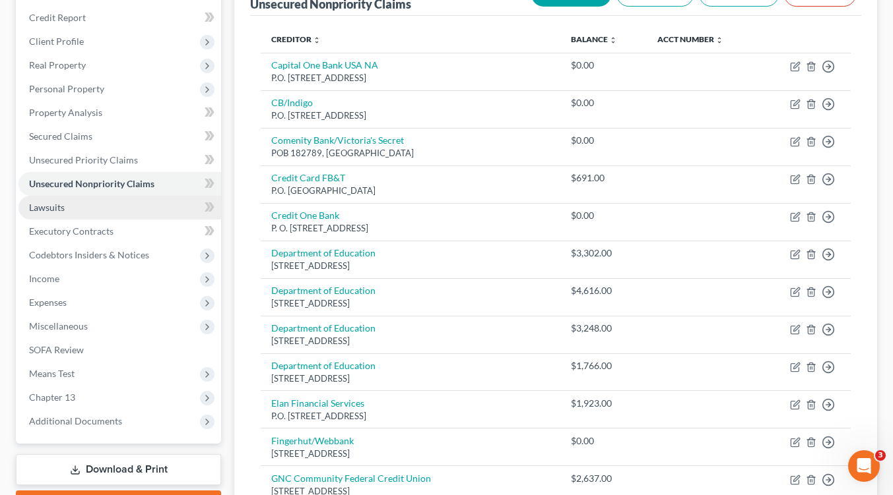
click at [76, 204] on link "Lawsuits" at bounding box center [119, 208] width 203 height 24
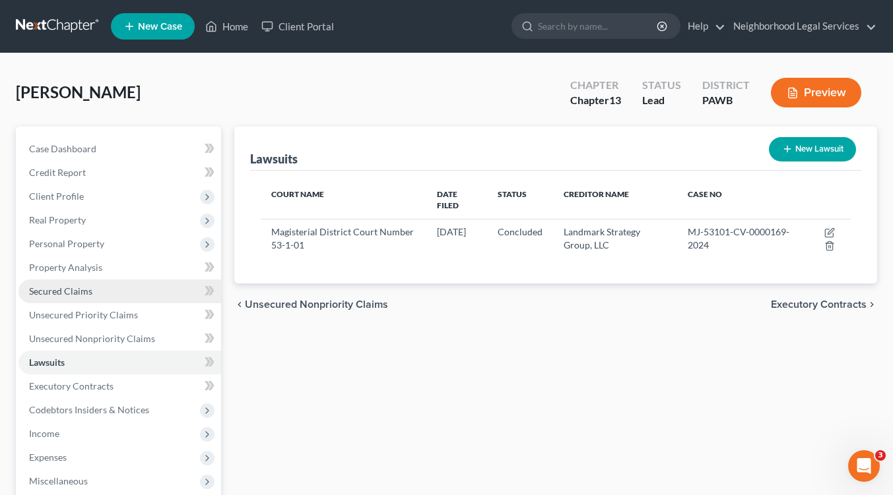
click at [75, 291] on span "Secured Claims" at bounding box center [60, 291] width 63 height 11
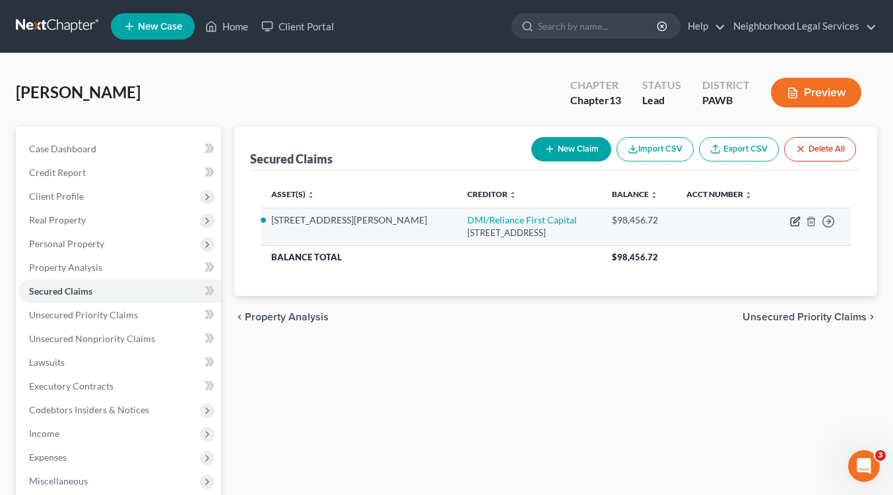
click at [790, 224] on icon "button" at bounding box center [794, 222] width 8 height 8
select select "14"
select select "2"
select select "0"
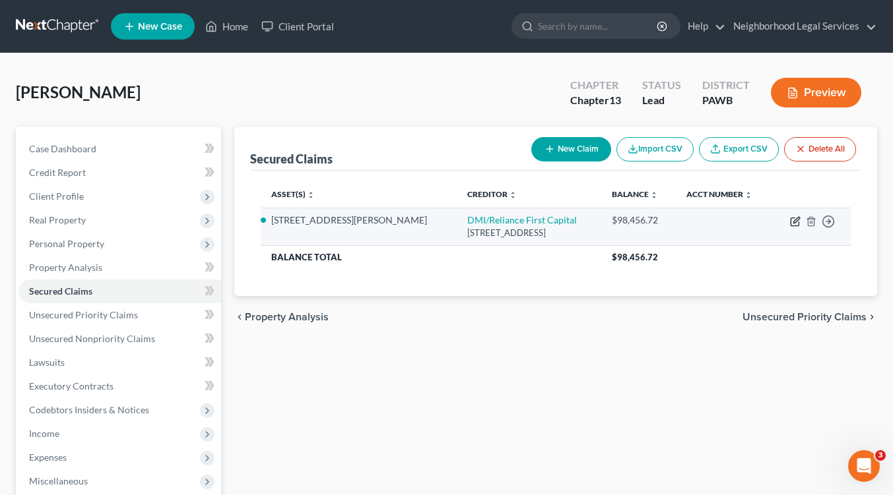
select select "0"
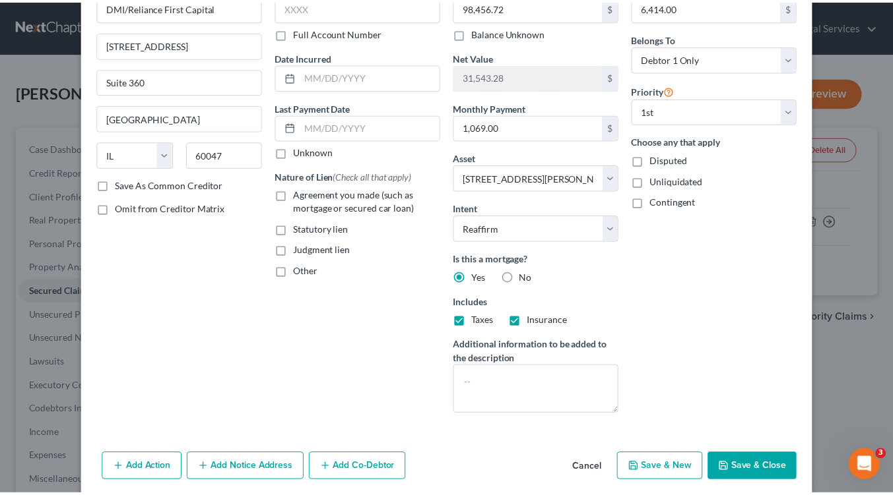
scroll to position [103, 0]
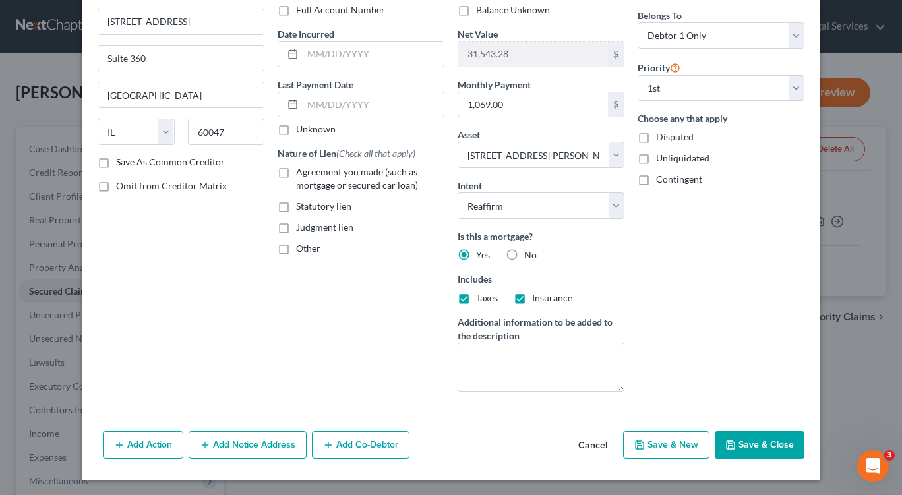
drag, startPoint x: 898, startPoint y: 367, endPoint x: 20, endPoint y: 16, distance: 945.8
click at [747, 448] on button "Save & Close" at bounding box center [760, 445] width 90 height 28
select select
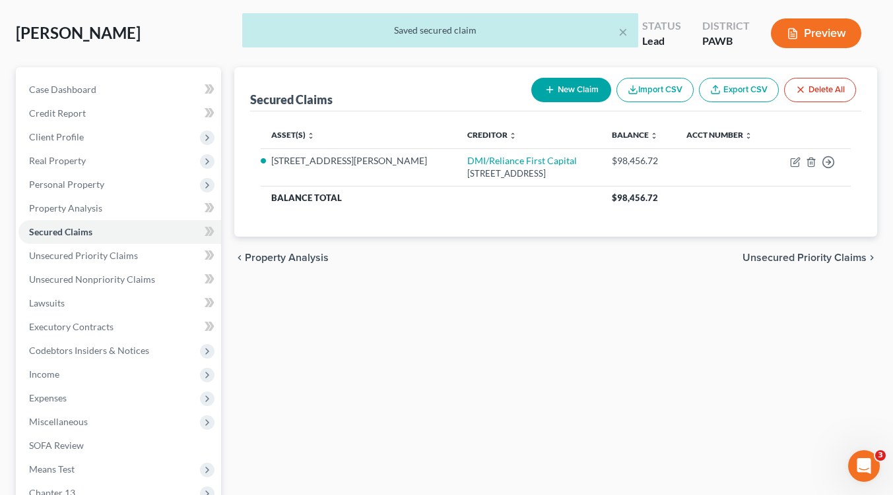
scroll to position [162, 0]
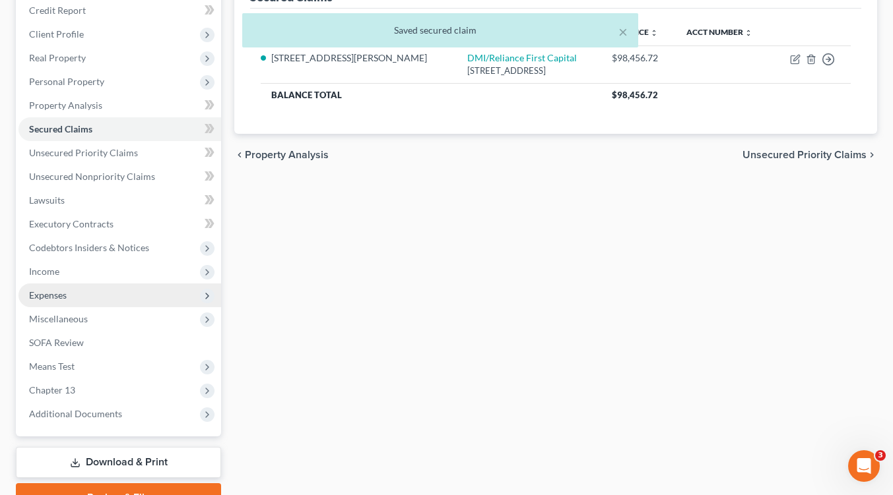
click at [60, 296] on span "Expenses" at bounding box center [48, 295] width 38 height 11
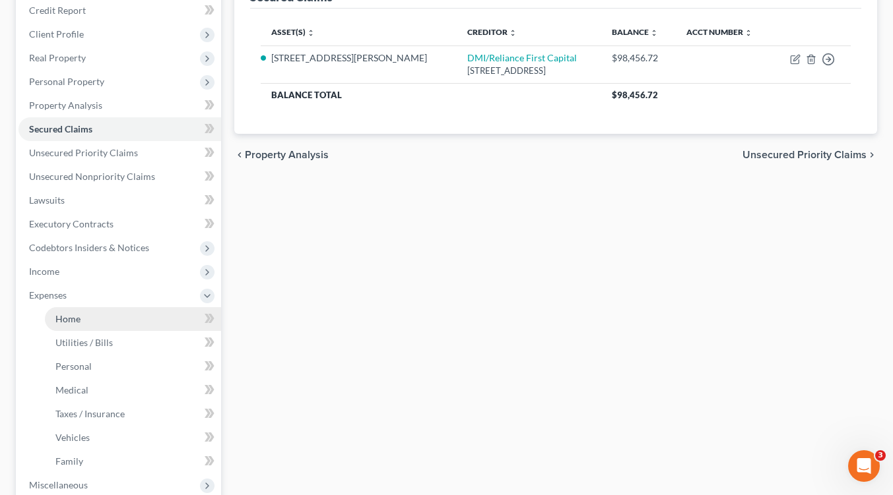
click at [83, 319] on link "Home" at bounding box center [133, 319] width 176 height 24
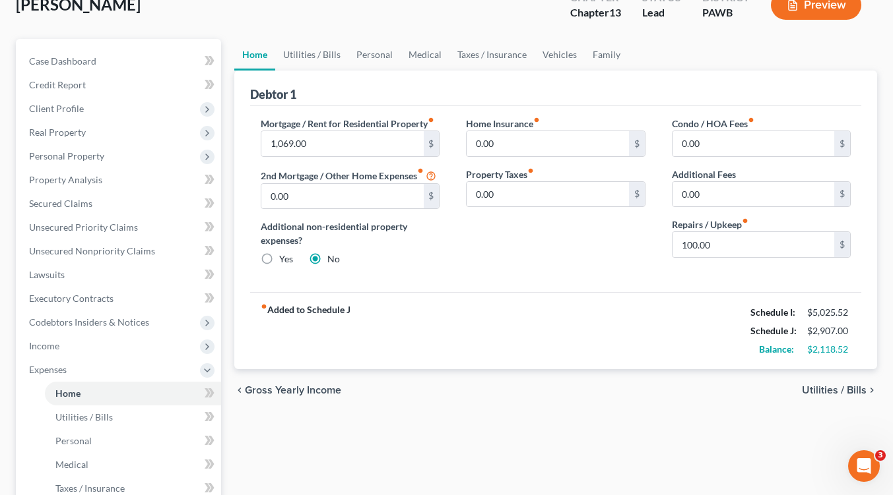
scroll to position [89, 0]
